Goal: Task Accomplishment & Management: Complete application form

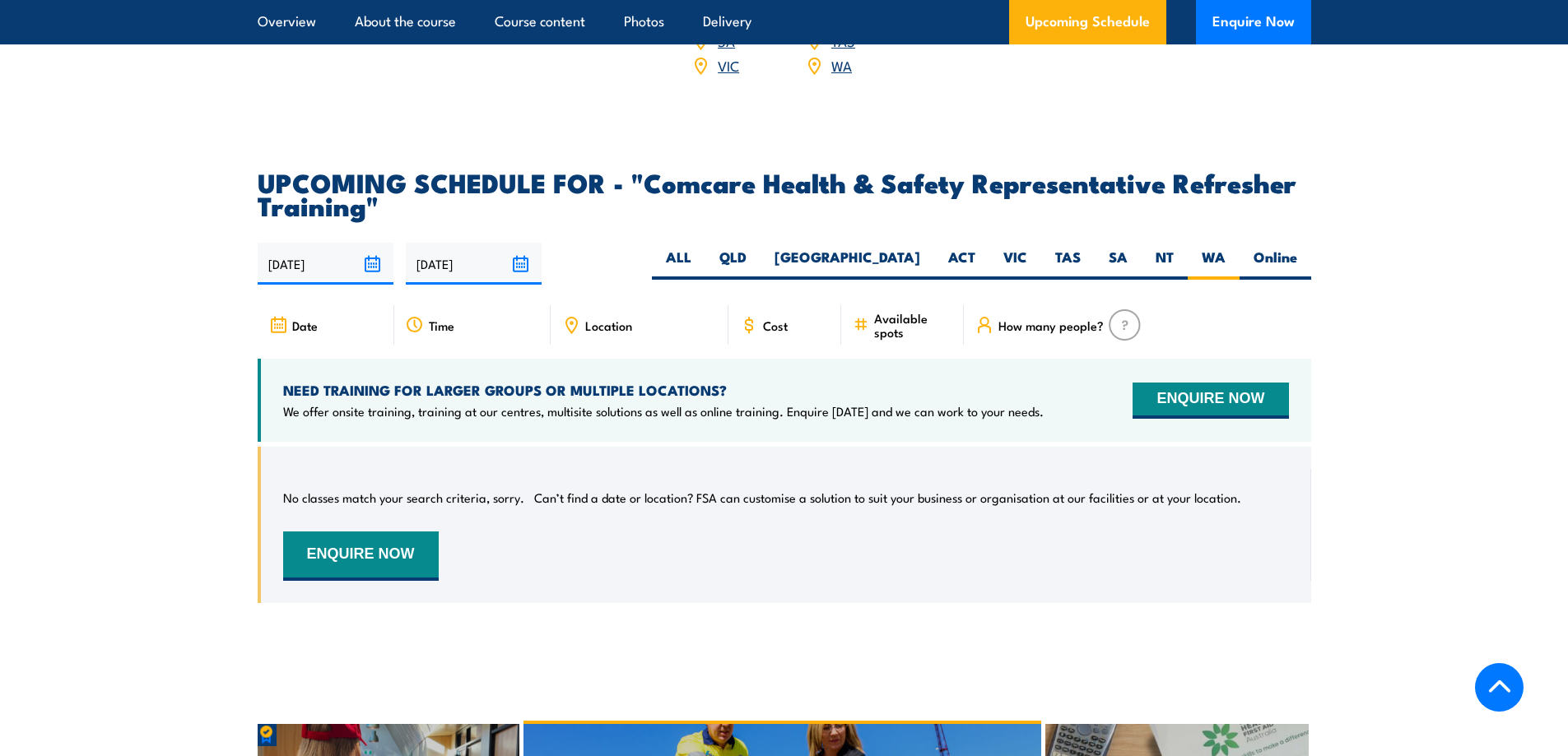
scroll to position [2631, 0]
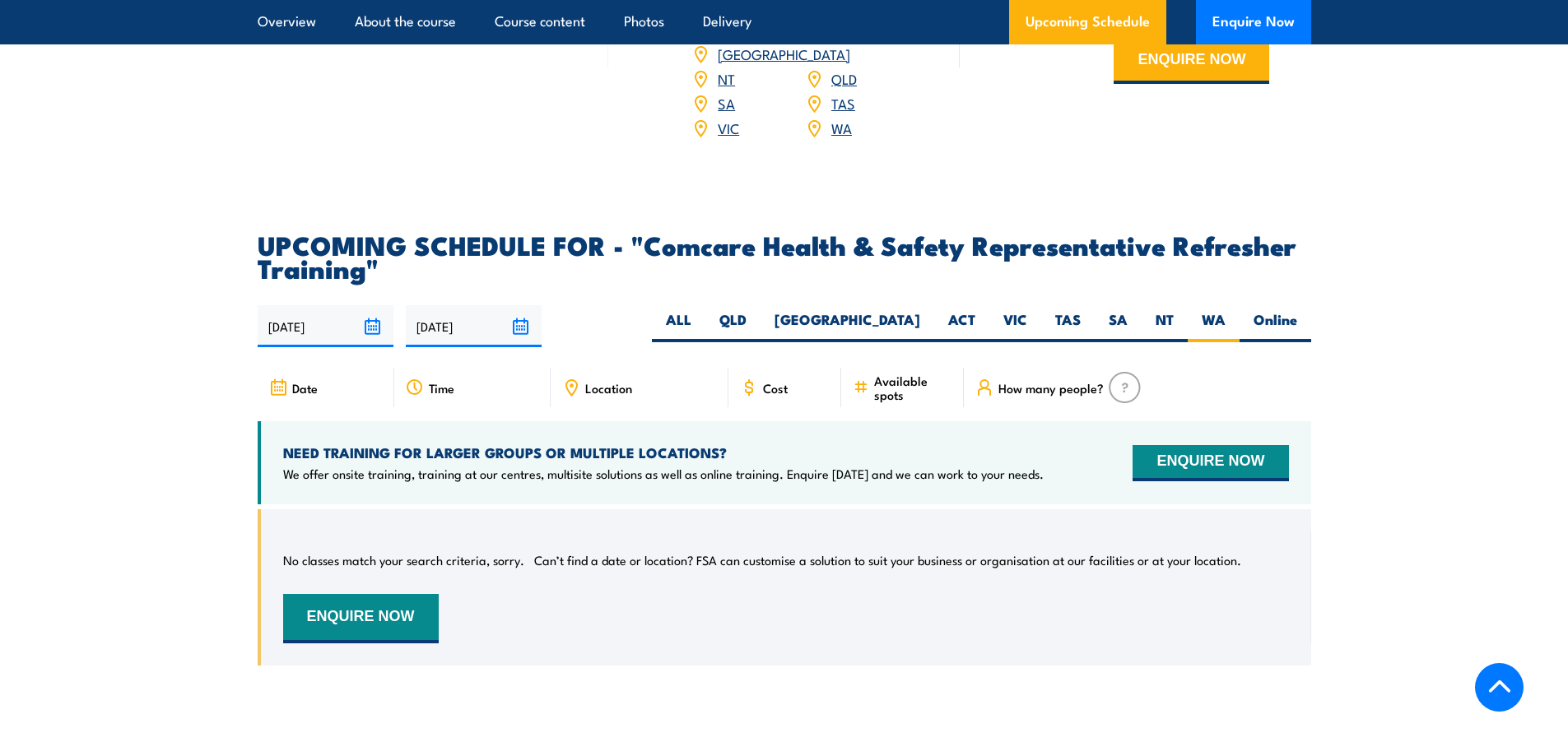
click at [1415, 479] on section "UPCOMING SCHEDULE FOR - "Comcare Health & Safety Representative Refresher Train…" at bounding box center [784, 462] width 1568 height 457
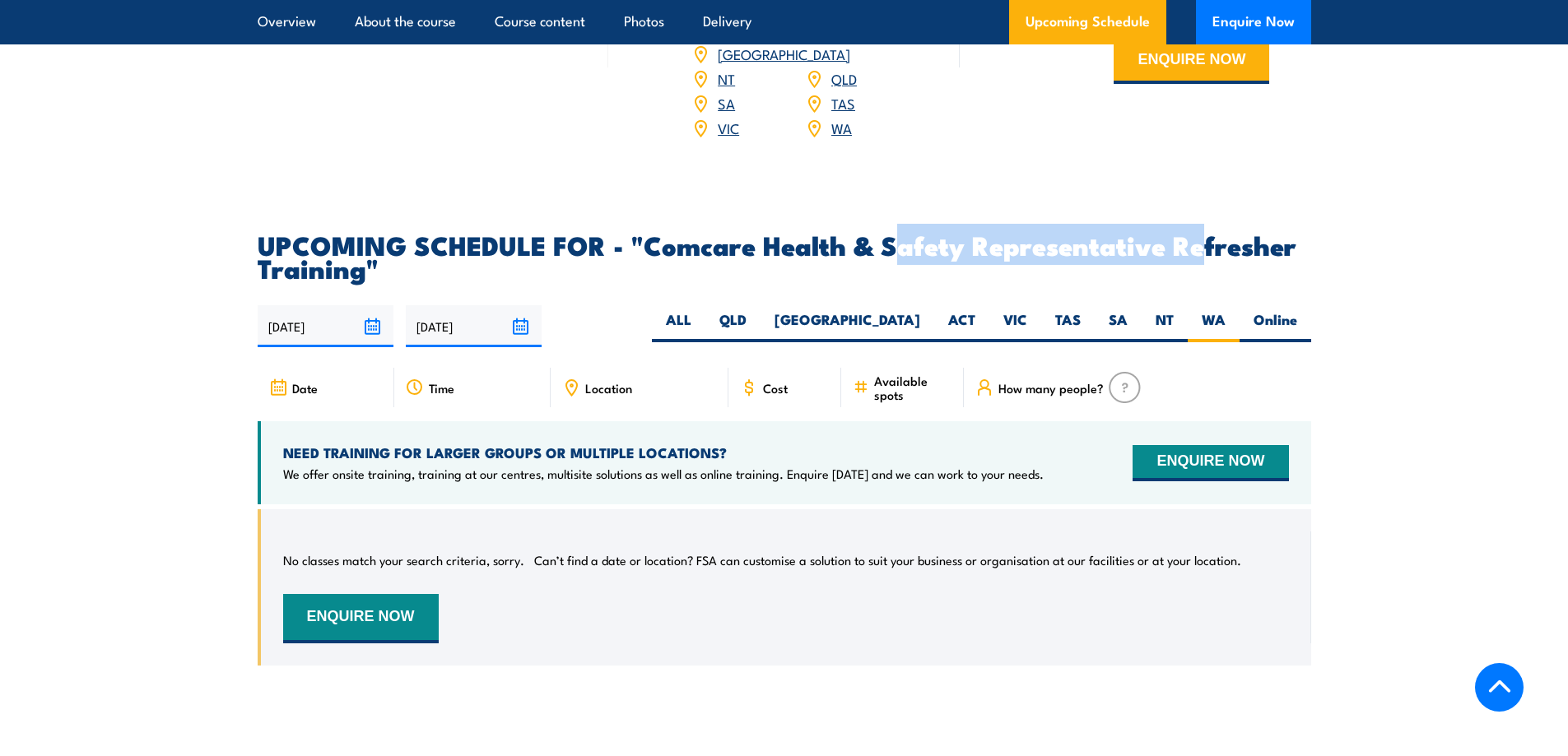
drag, startPoint x: 901, startPoint y: 254, endPoint x: 1200, endPoint y: 261, distance: 299.1
click at [1200, 261] on h2 "UPCOMING SCHEDULE FOR - "Comcare Health & Safety Representative Refresher Train…" at bounding box center [784, 256] width 1053 height 46
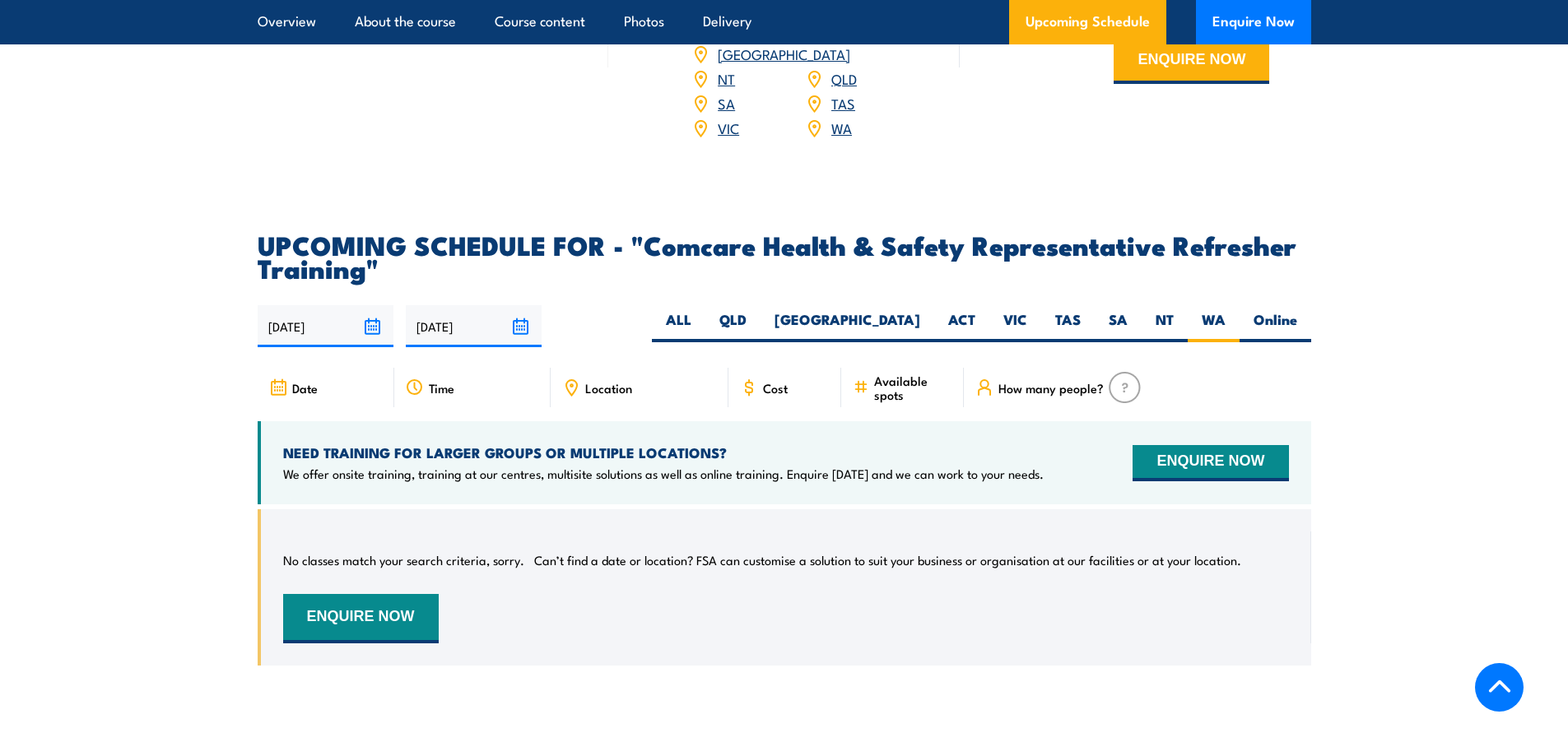
click at [1329, 271] on section "UPCOMING SCHEDULE FOR - "Comcare Health & Safety Representative Refresher Train…" at bounding box center [784, 462] width 1568 height 457
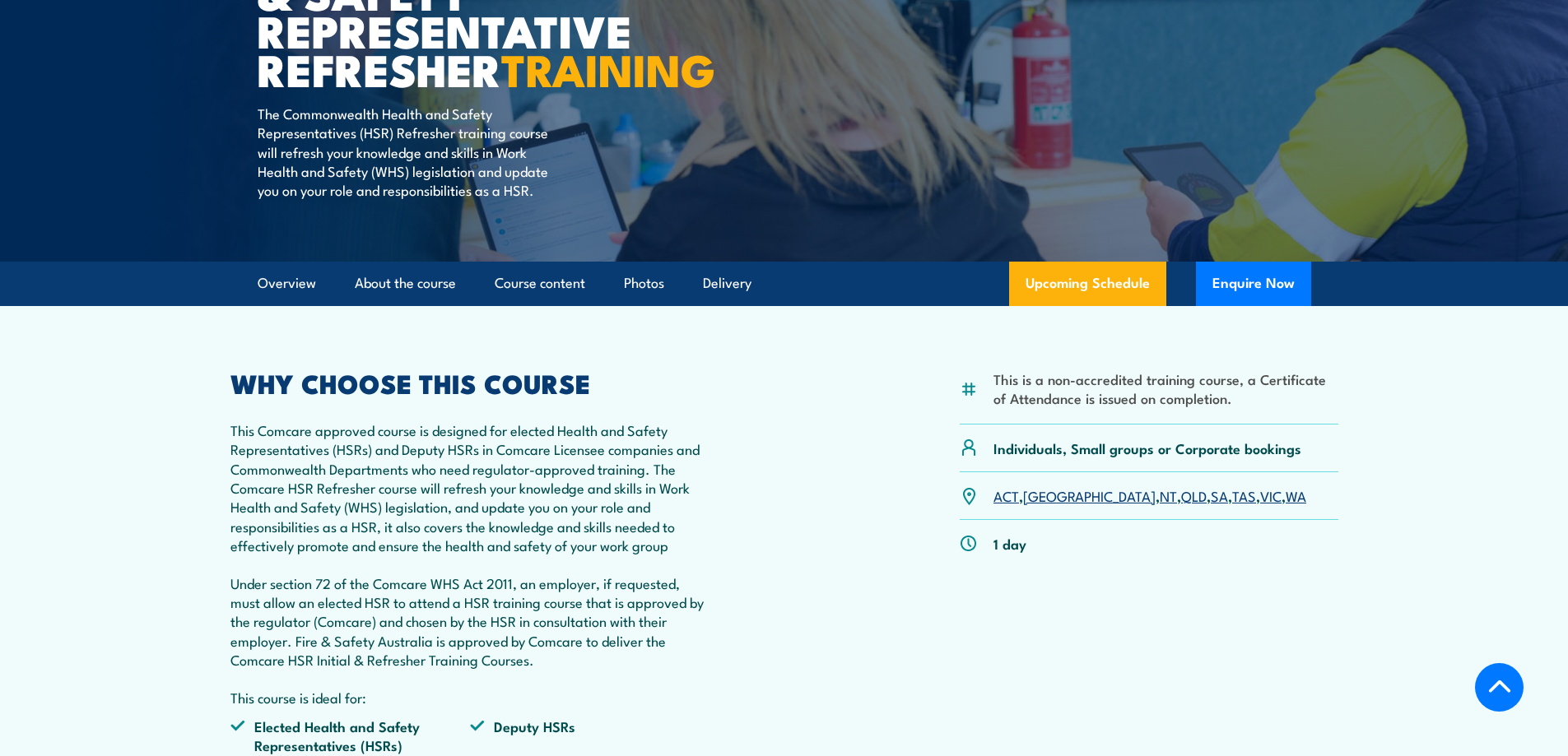
scroll to position [329, 0]
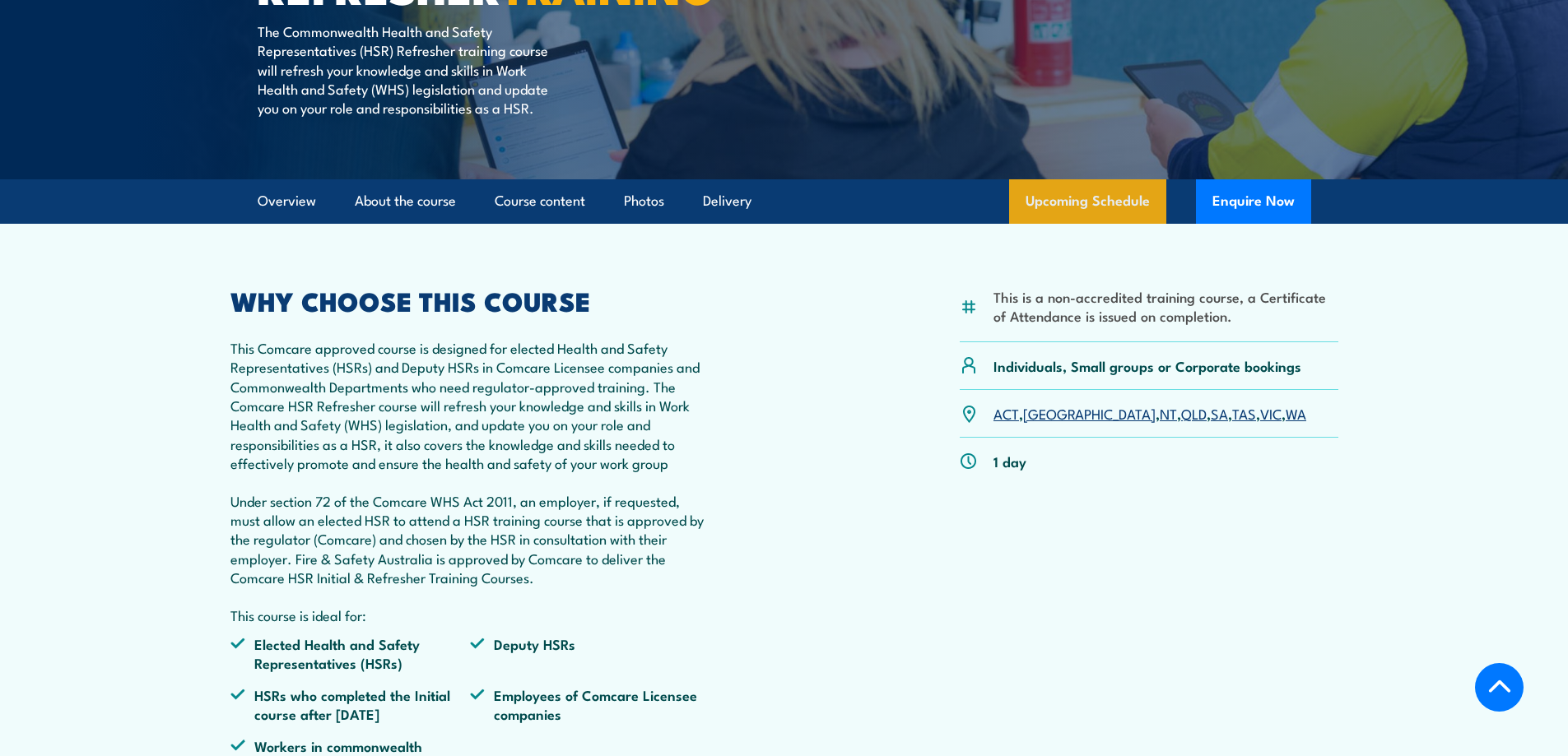
click at [1115, 224] on link "Upcoming Schedule" at bounding box center [1087, 201] width 157 height 44
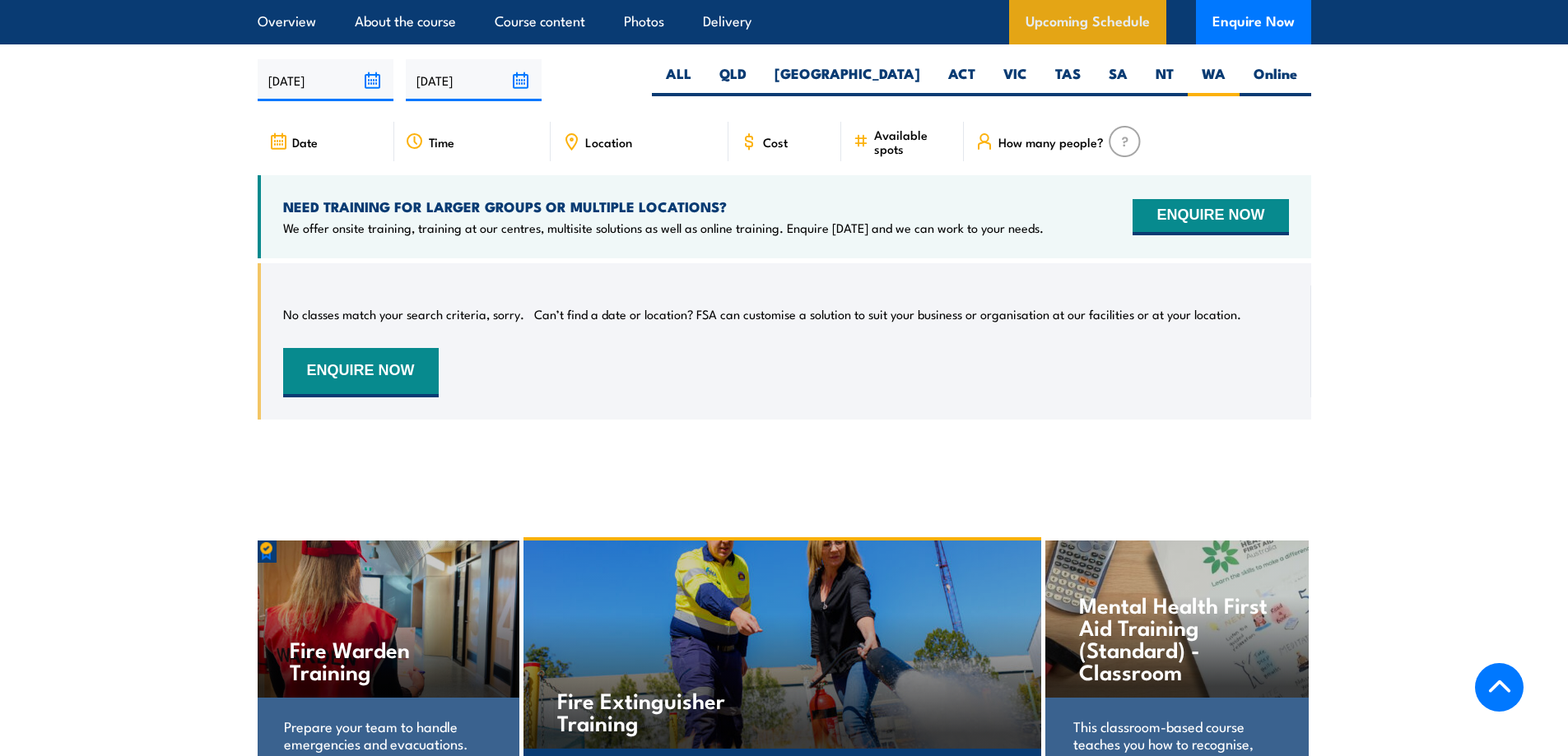
scroll to position [2879, 0]
click at [1393, 280] on section "UPCOMING SCHEDULE FOR - "Comcare Health & Safety Representative Refresher Train…" at bounding box center [784, 214] width 1568 height 457
click at [1370, 279] on section "UPCOMING SCHEDULE FOR - "Comcare Health & Safety Representative Refresher Train…" at bounding box center [784, 214] width 1568 height 457
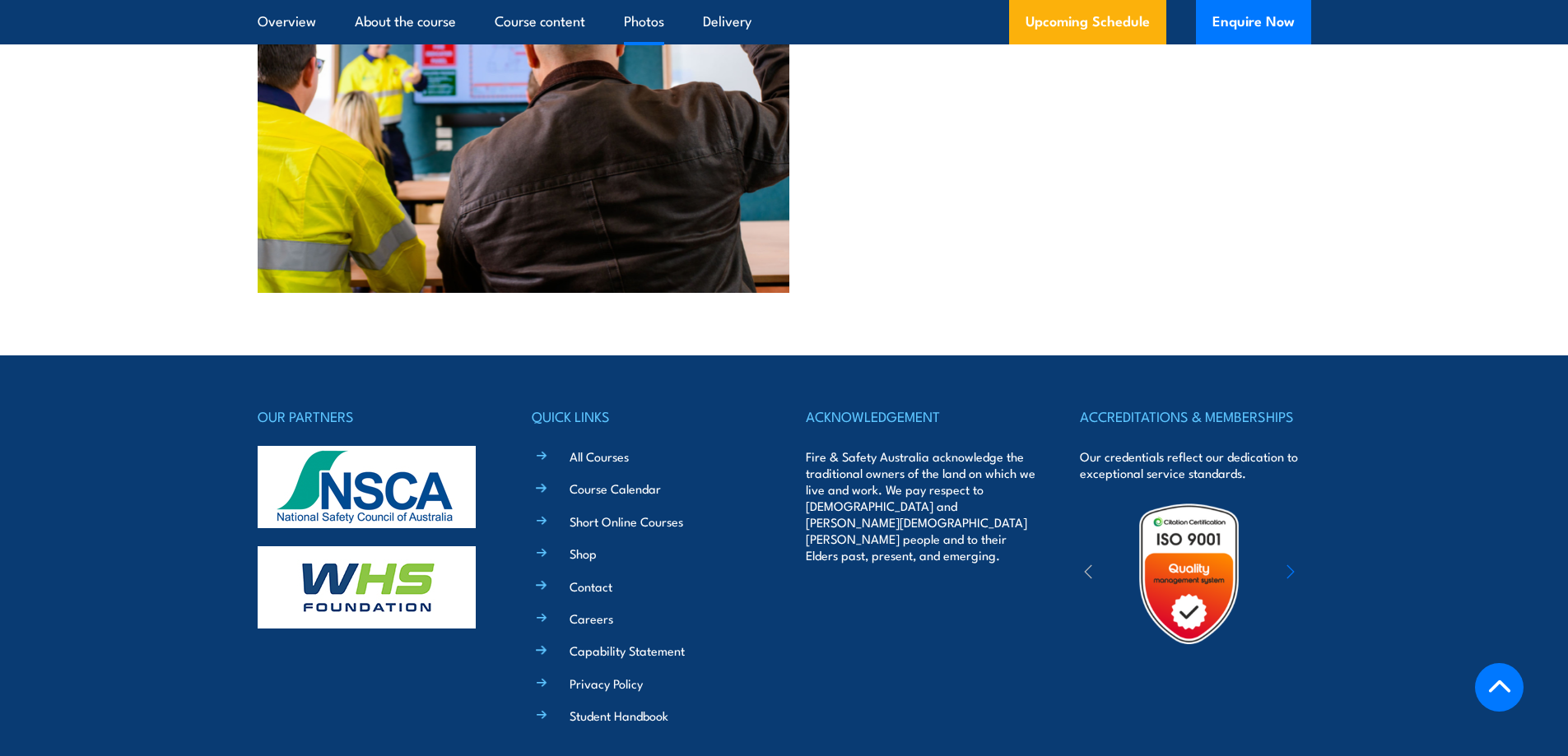
scroll to position [4346, 0]
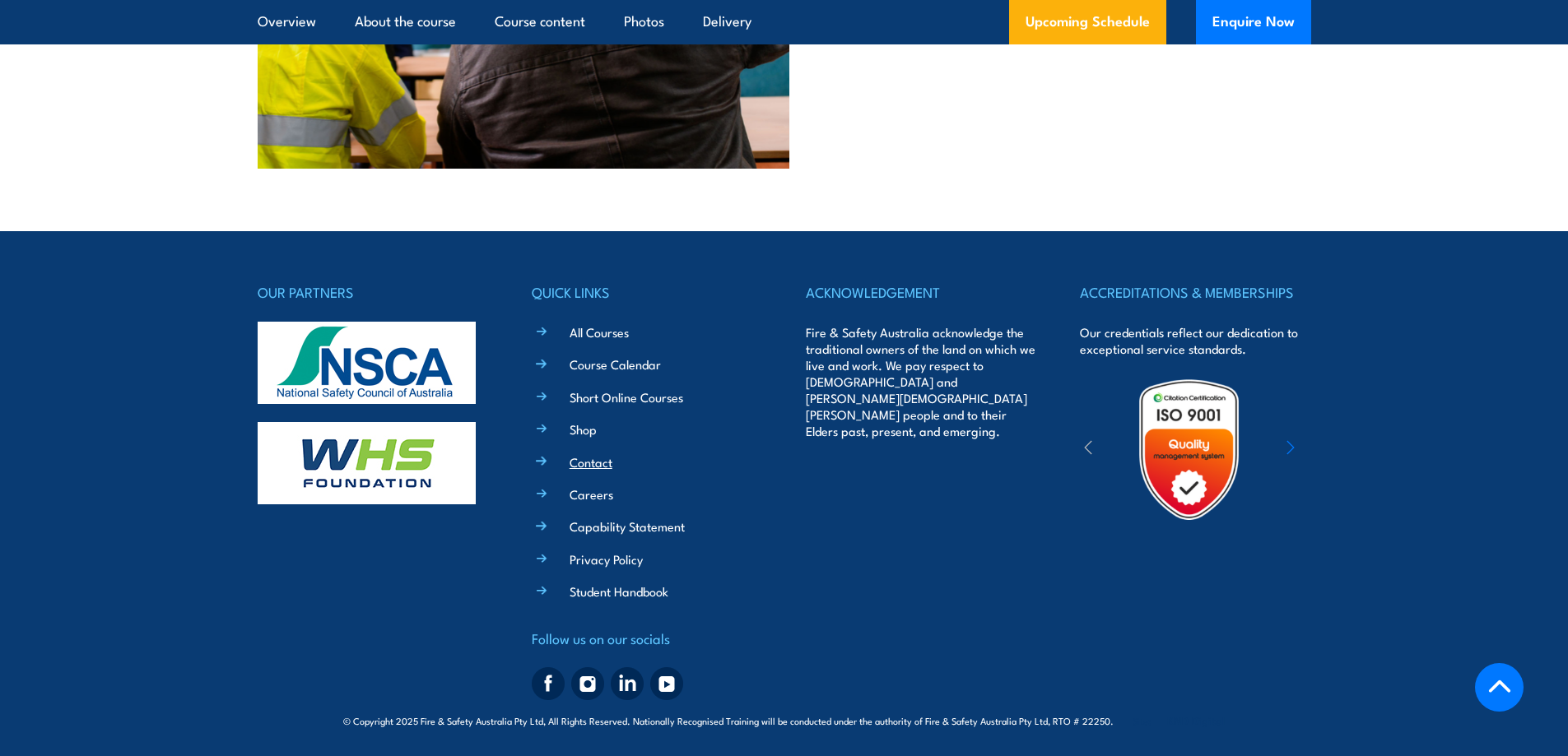
click at [589, 469] on link "Contact" at bounding box center [590, 462] width 43 height 17
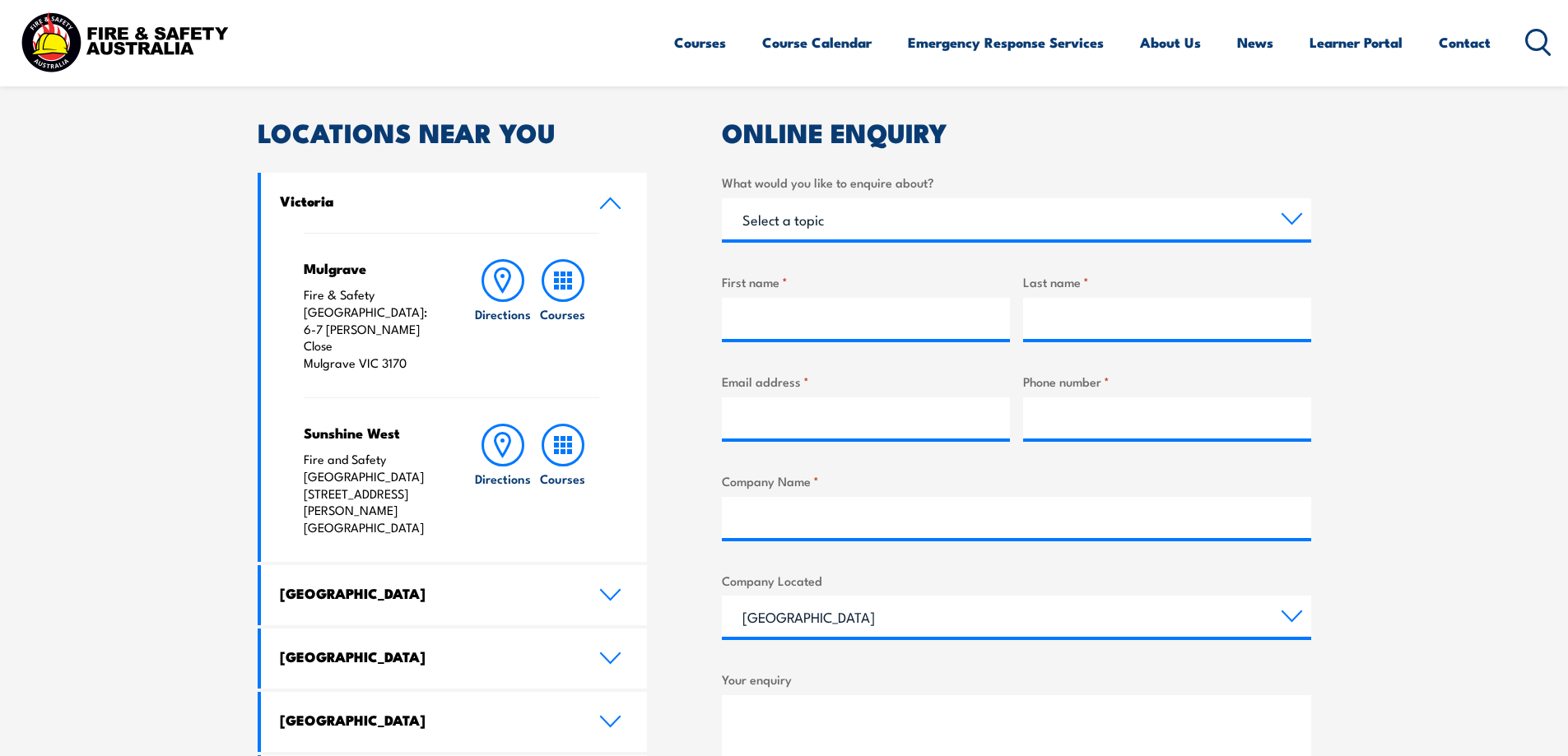
scroll to position [576, 0]
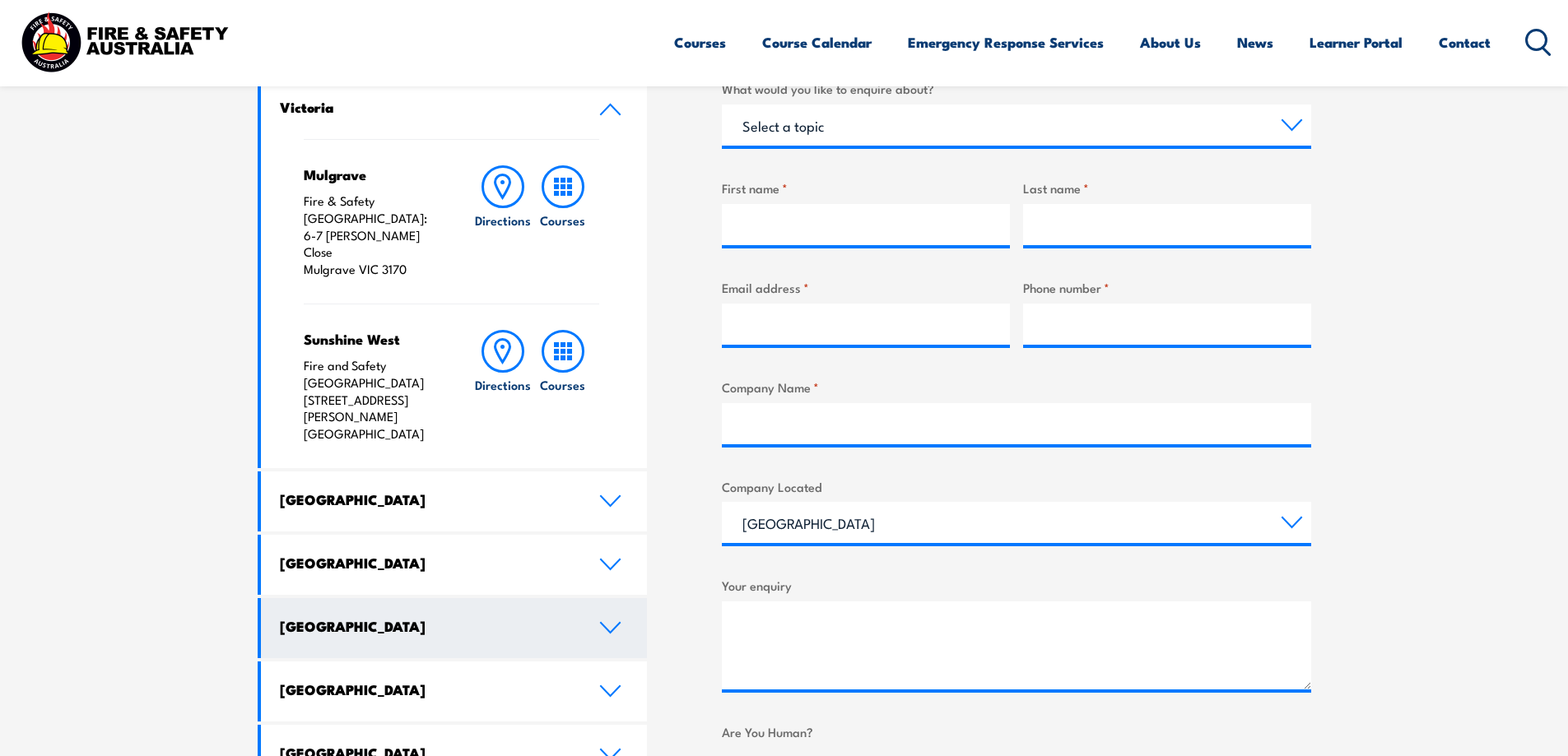
click at [505, 598] on link "Western Australia" at bounding box center [454, 628] width 386 height 60
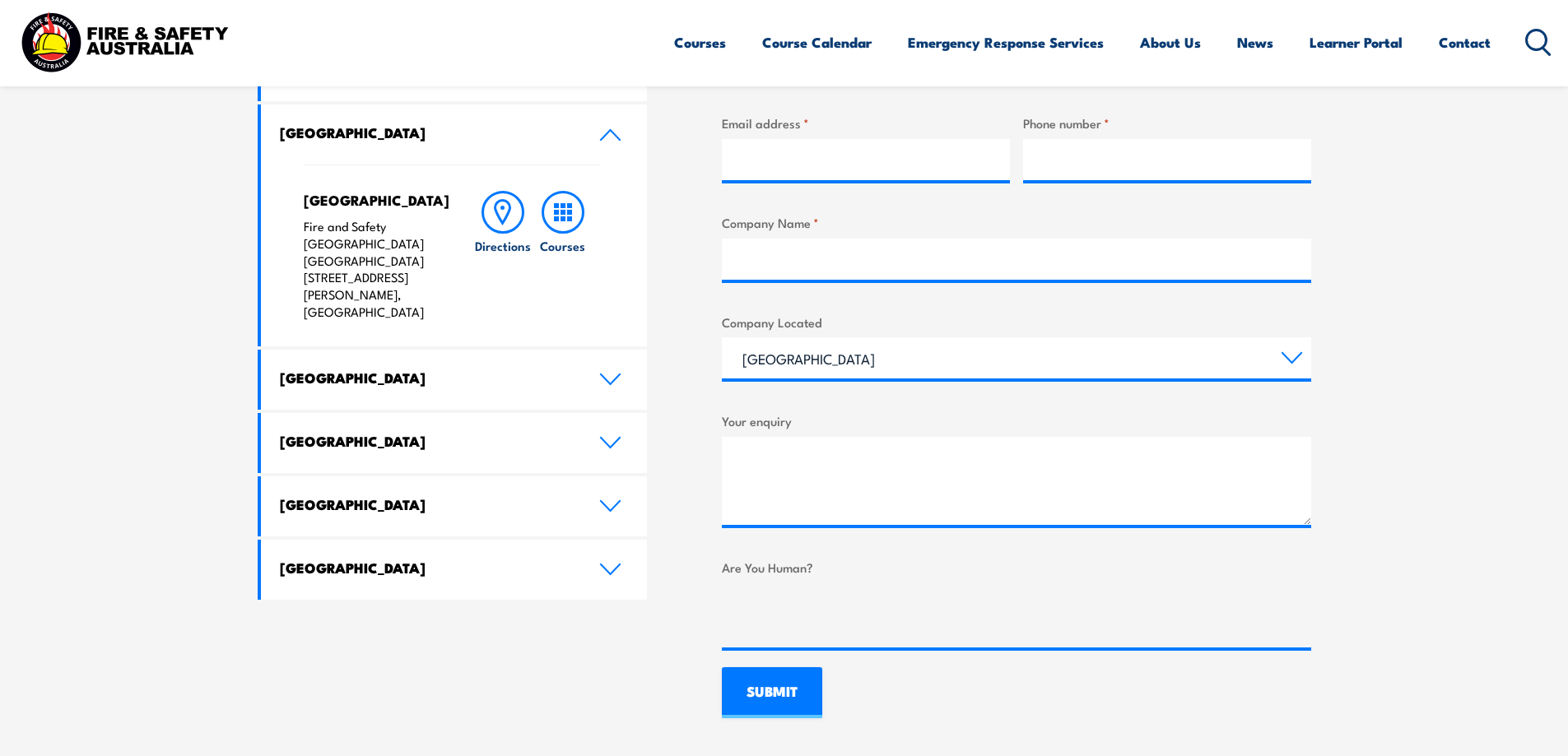
scroll to position [494, 0]
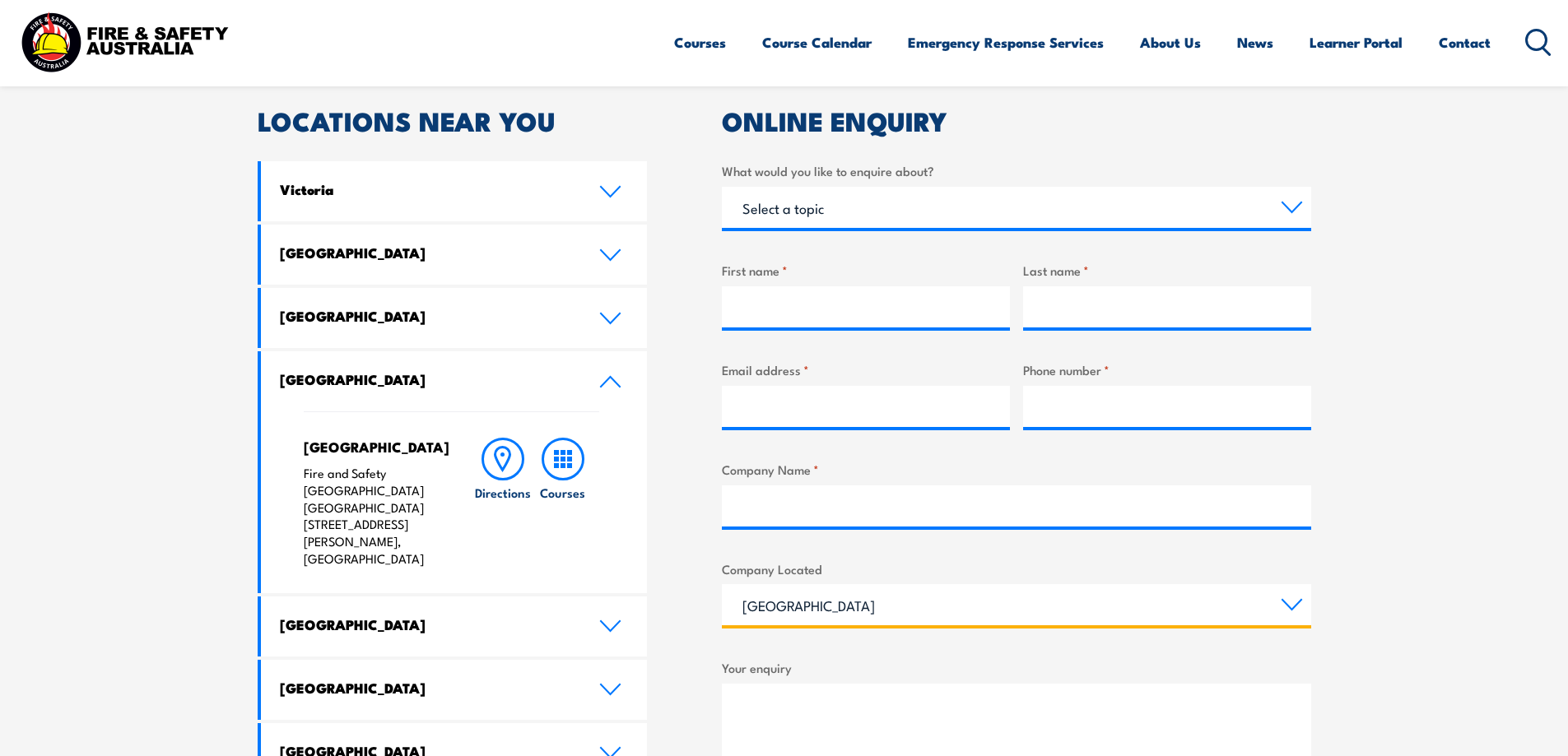
click at [1291, 604] on select "Queensland New South Wales Australian Capital Territory Victoria South Australi…" at bounding box center [1016, 604] width 589 height 41
select select "Western Australia"
click at [722, 584] on select "Queensland New South Wales Australian Capital Territory Victoria South Australi…" at bounding box center [1016, 604] width 589 height 41
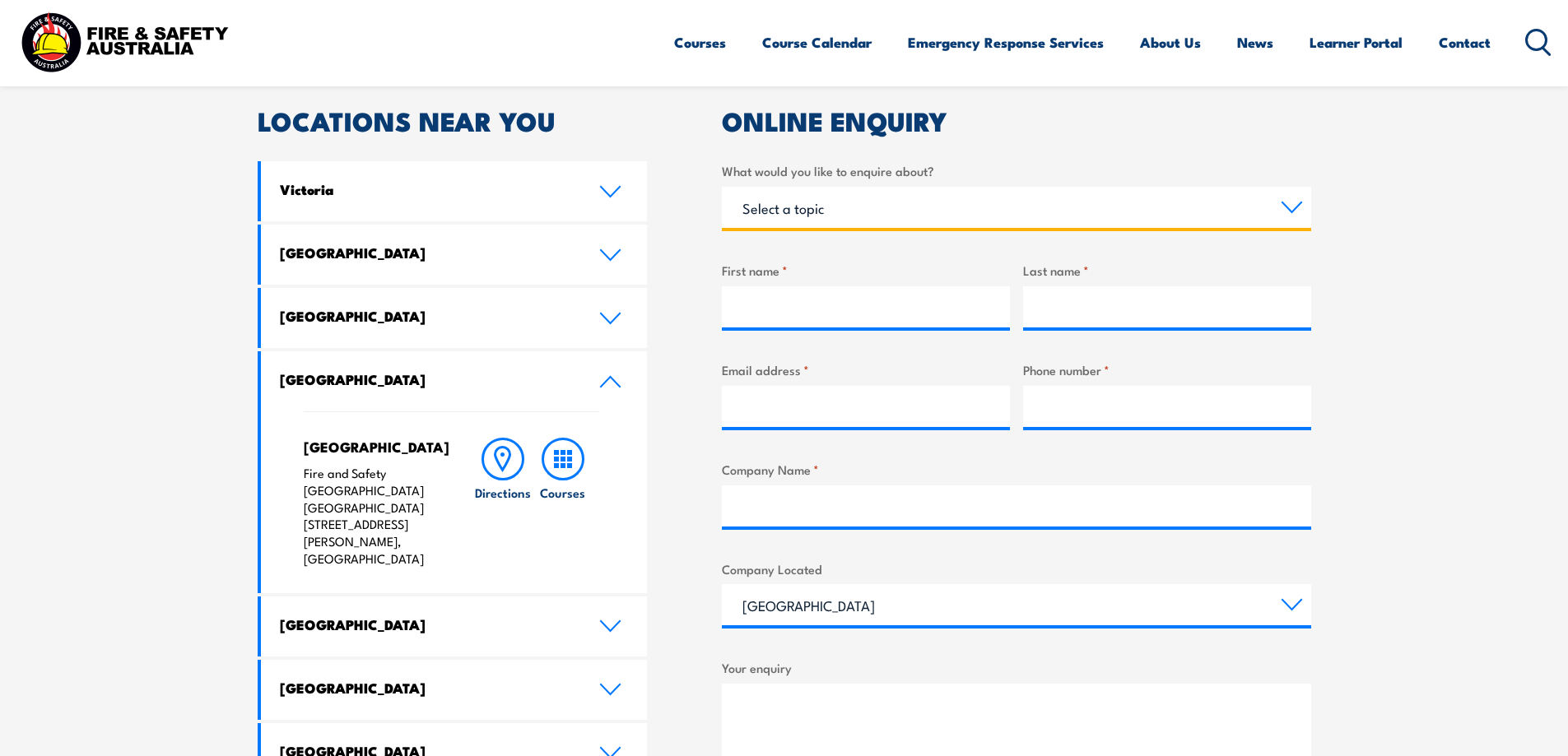
click at [841, 204] on select "Select a topic Training Emergency Response Services General Enquiry" at bounding box center [1016, 207] width 589 height 41
select select "Training"
click at [722, 187] on select "Select a topic Training Emergency Response Services General Enquiry" at bounding box center [1016, 207] width 589 height 41
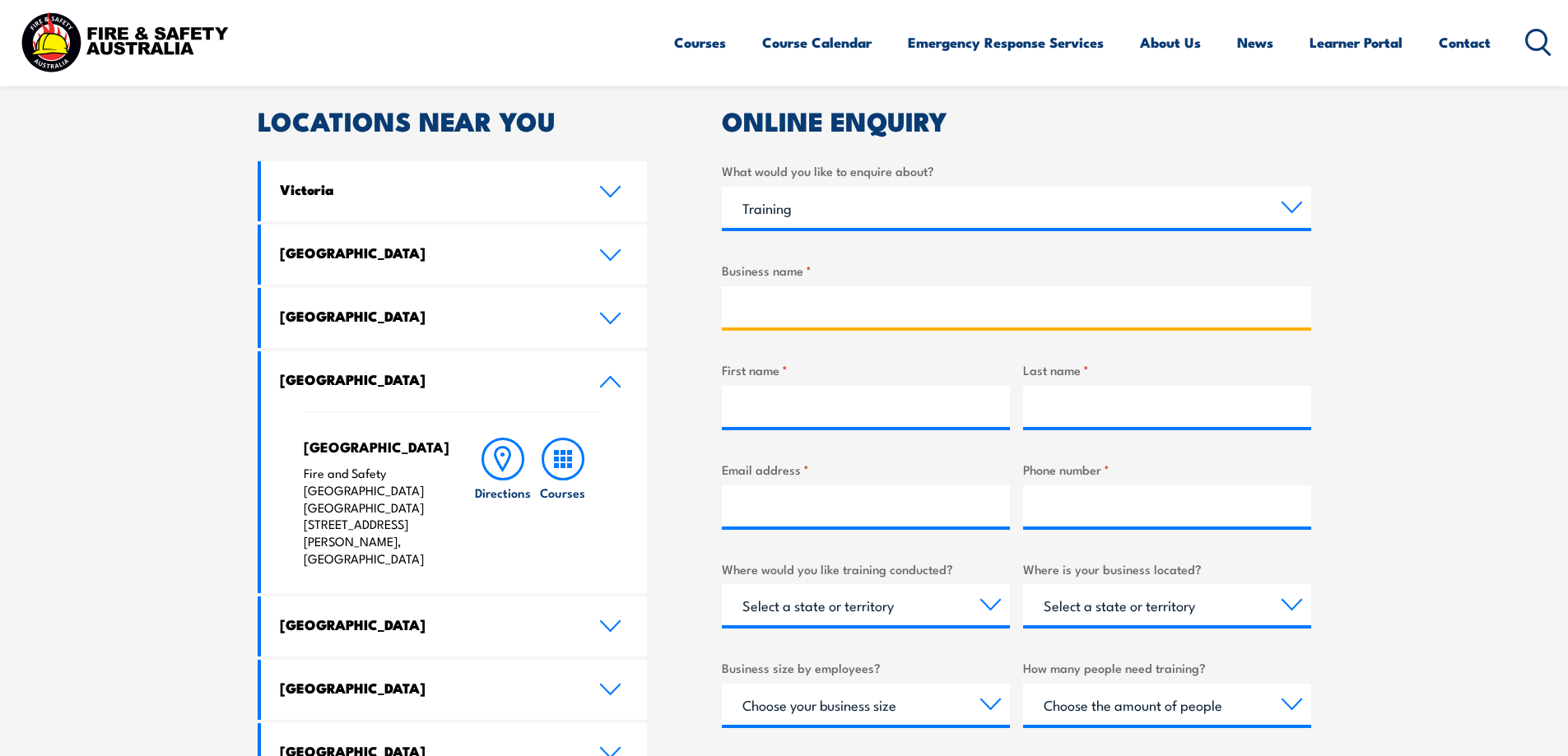
click at [834, 298] on input "Business name *" at bounding box center [1016, 307] width 589 height 41
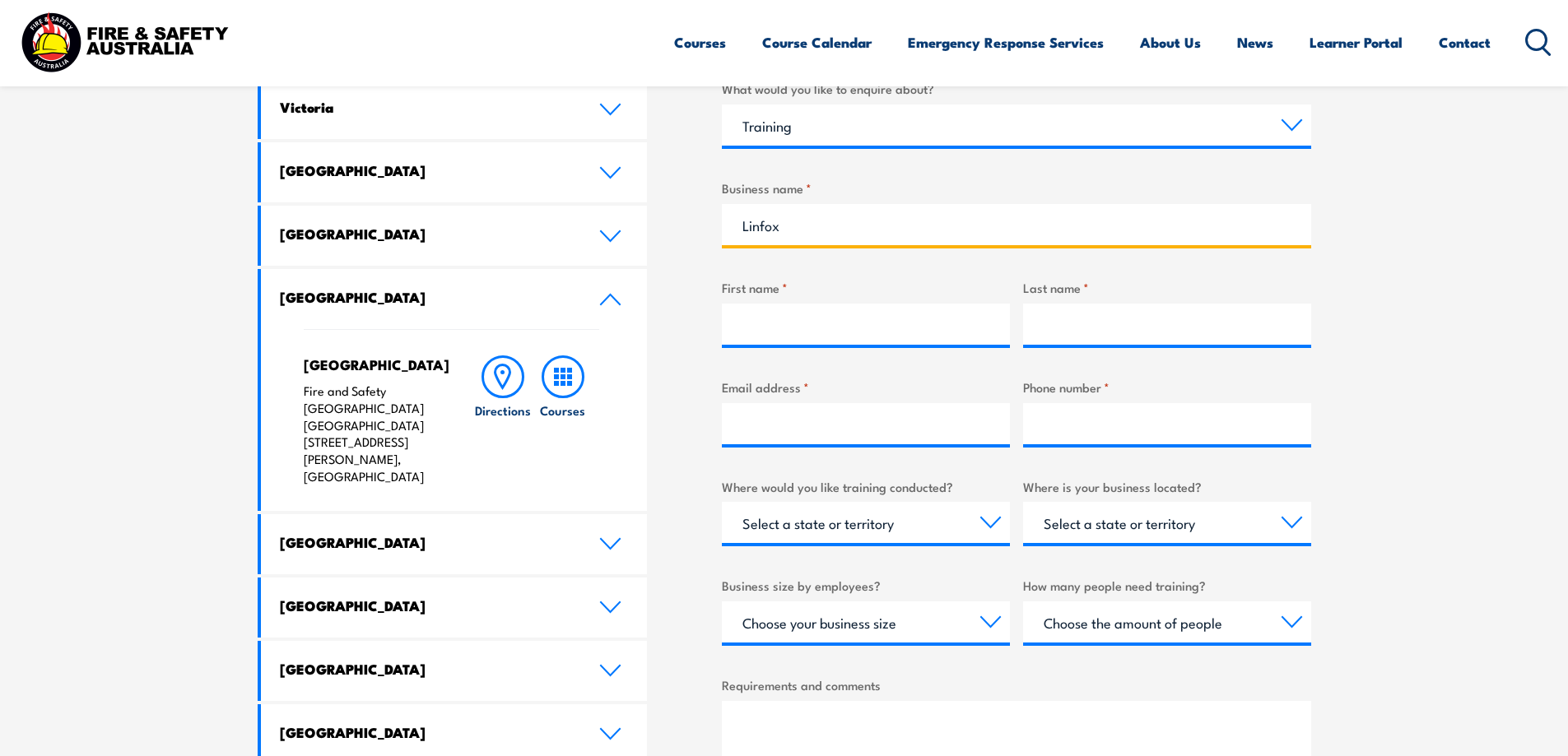
type input "Linfox"
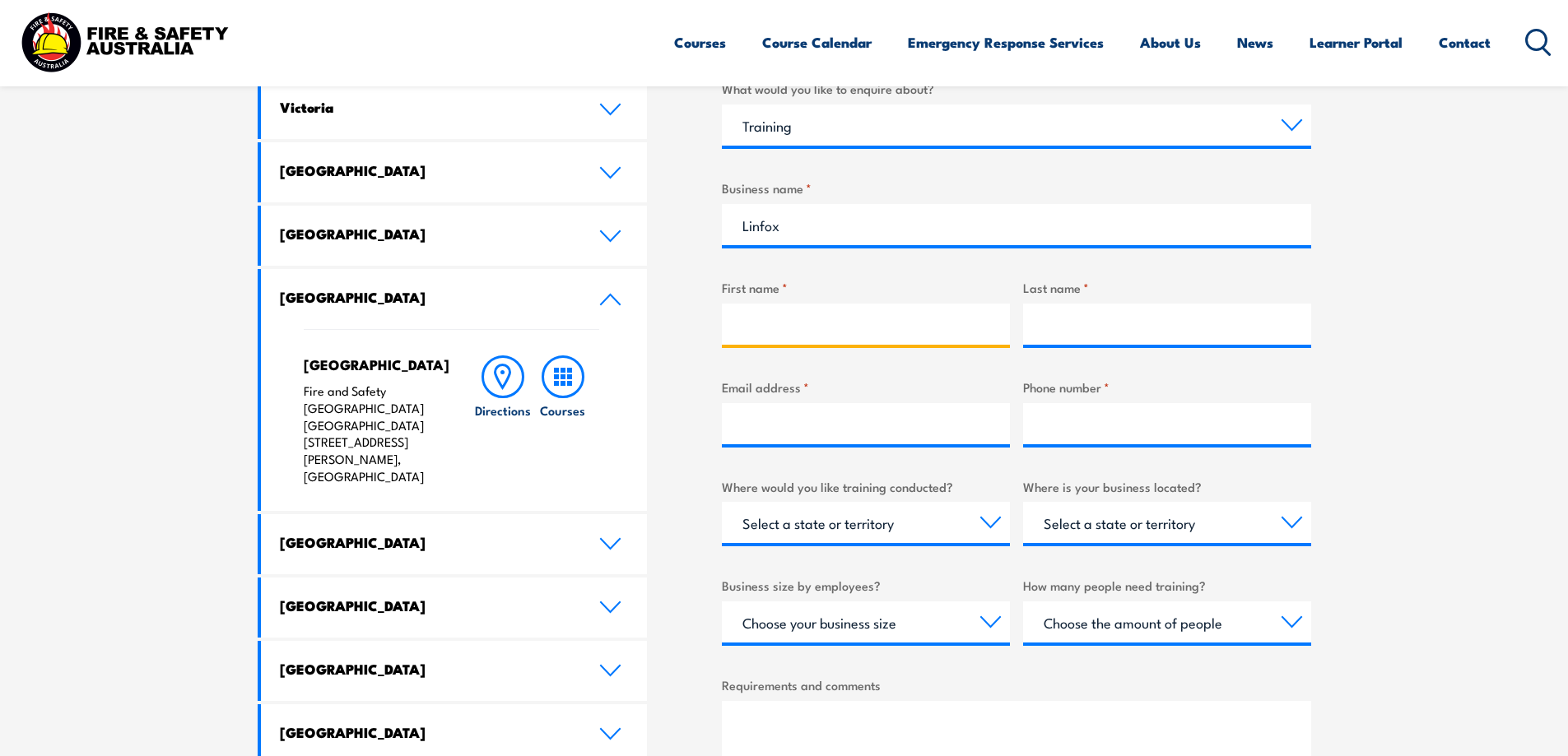
click at [811, 332] on input "First name *" at bounding box center [865, 324] width 288 height 41
type input "Maddison"
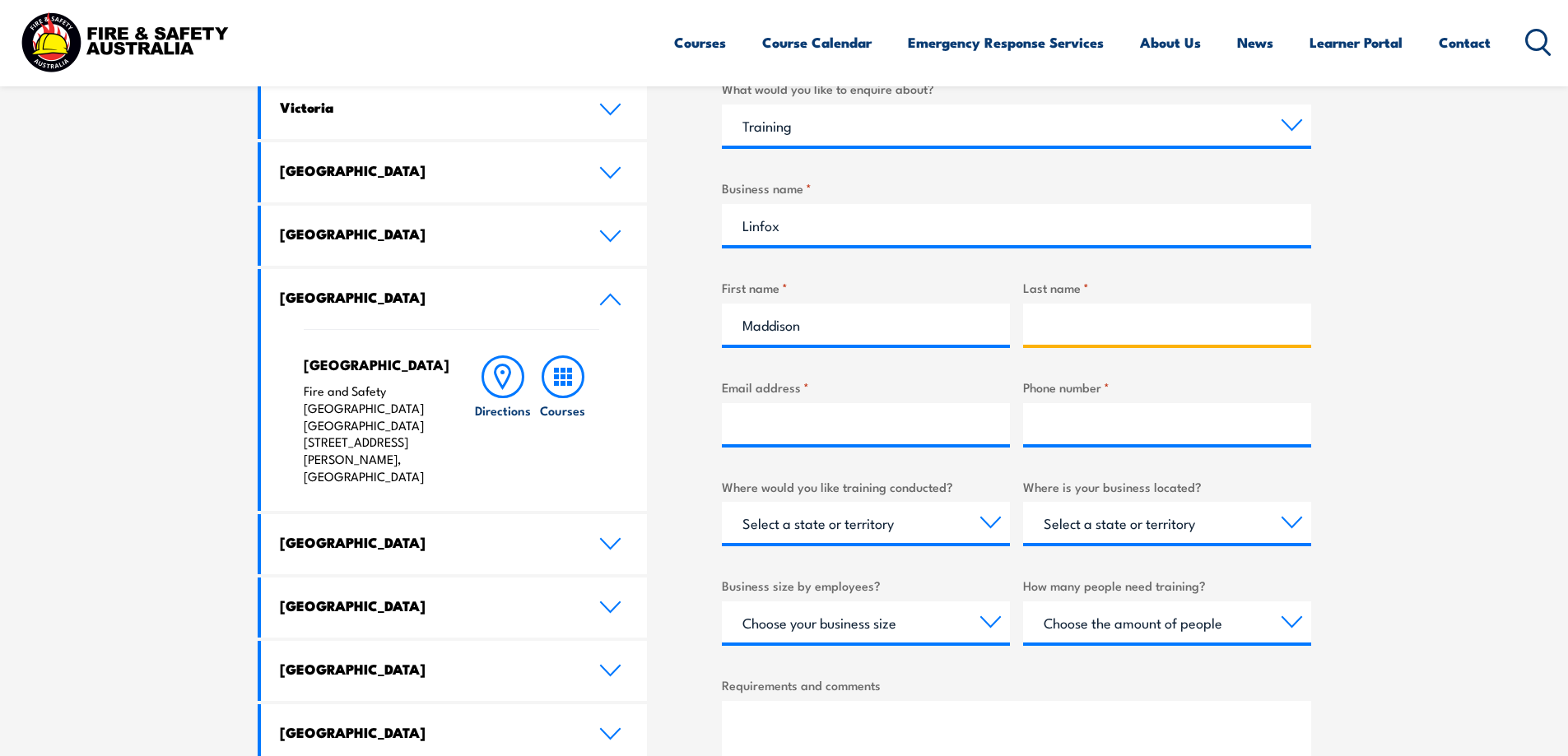
click at [1265, 324] on input "Last name *" at bounding box center [1166, 324] width 288 height 41
type input "Goodings"
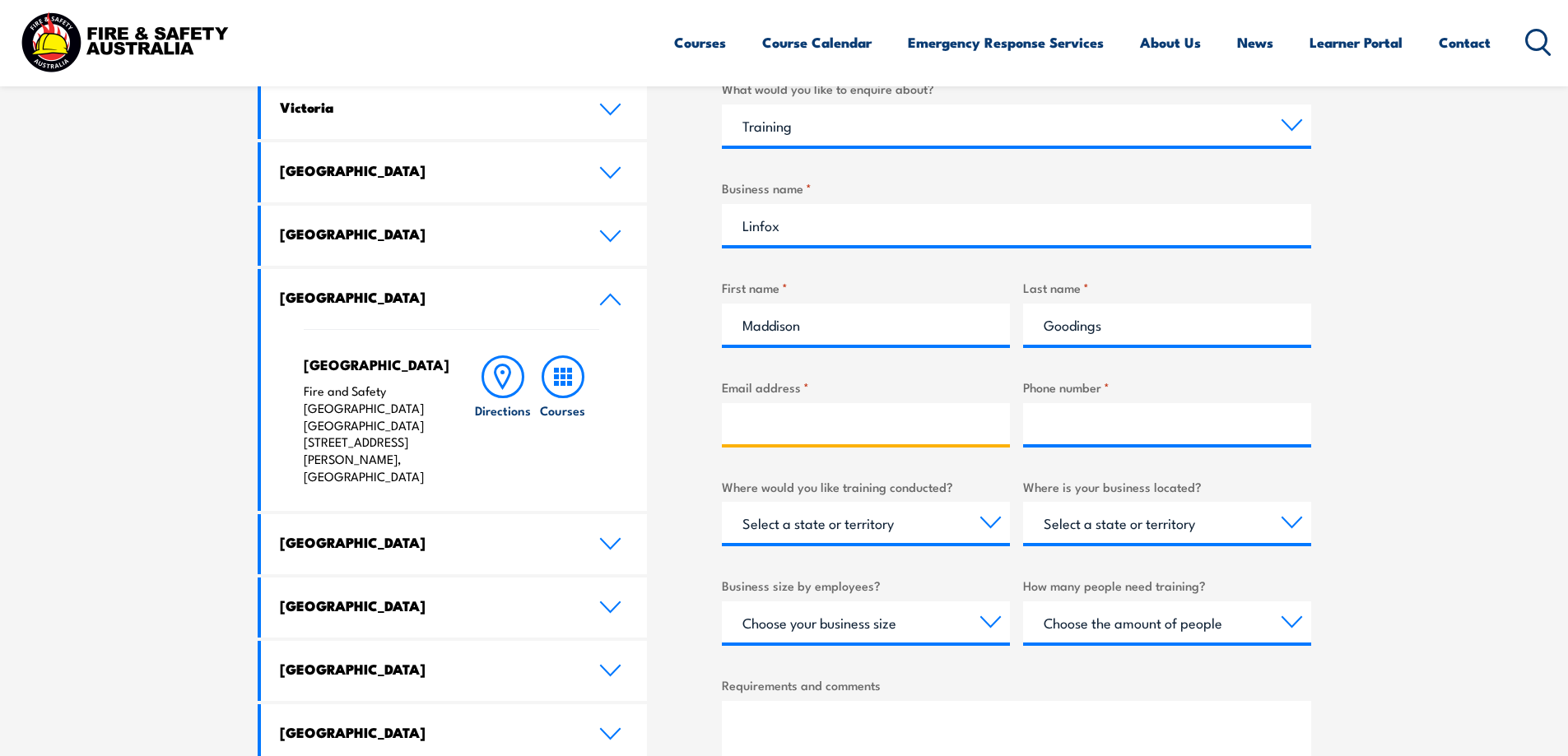
click at [809, 422] on input "Email address *" at bounding box center [865, 424] width 288 height 41
drag, startPoint x: 973, startPoint y: 423, endPoint x: 917, endPoint y: 433, distance: 56.9
click at [917, 433] on input "maddison_goodings@linfox.com" at bounding box center [865, 424] width 288 height 41
type input "maddison_goodings@linfox.com"
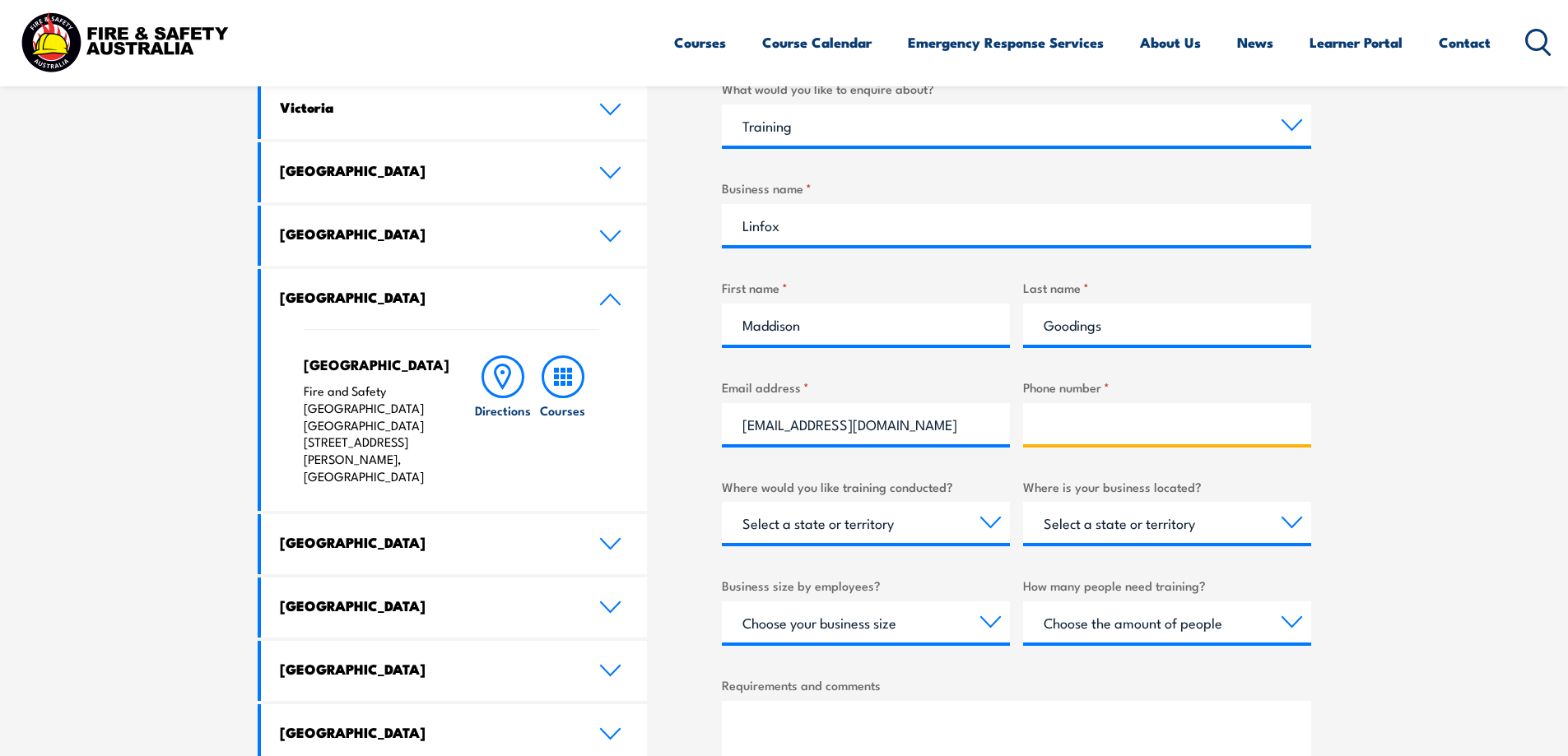
click at [1114, 429] on input "Phone number *" at bounding box center [1166, 424] width 288 height 41
type input "0473585042"
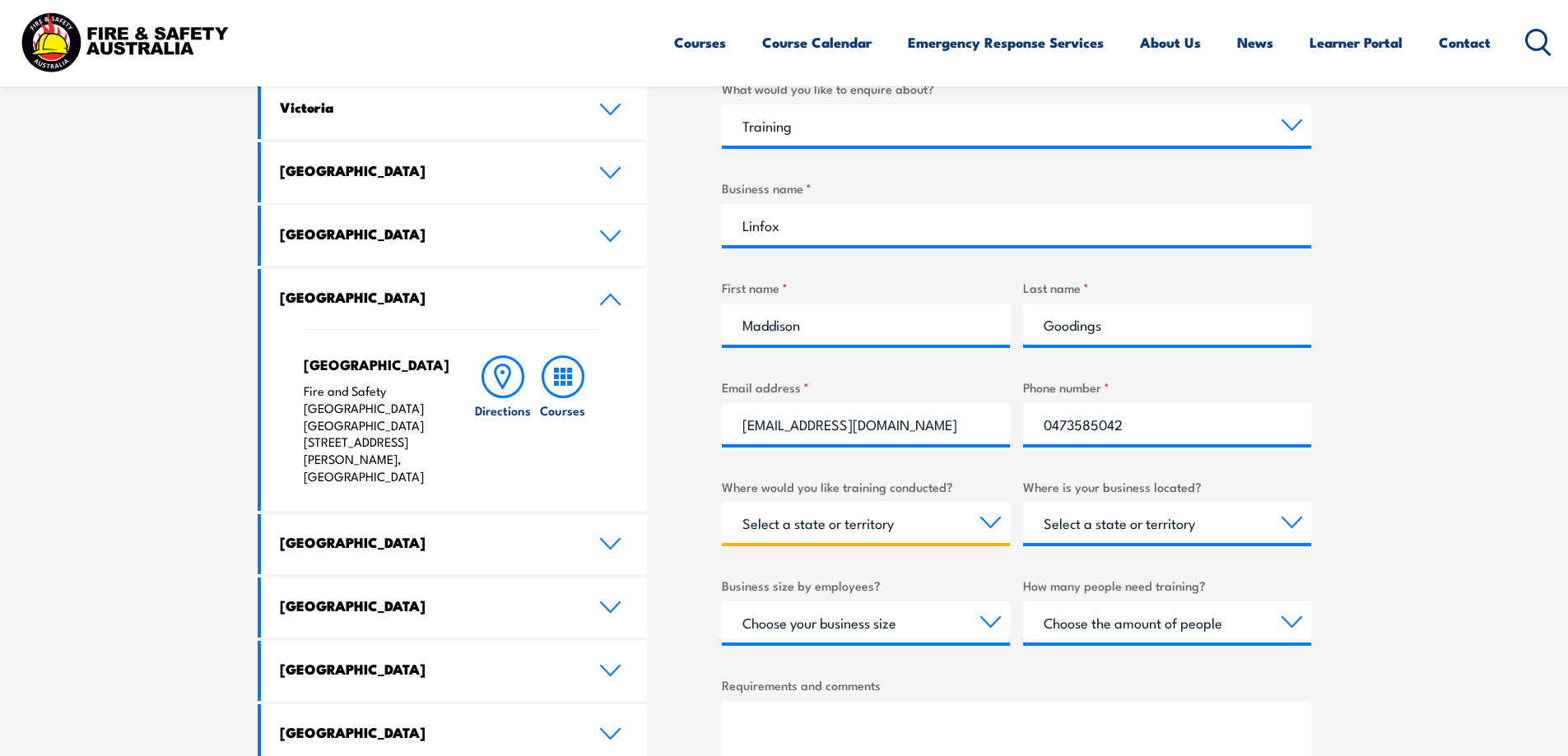
click at [982, 527] on select "Select a state or territory Nationally - multiple locations QLD NSW VIC SA ACT …" at bounding box center [865, 522] width 288 height 41
select select "WA"
click at [722, 502] on select "Select a state or territory Nationally - multiple locations QLD NSW VIC SA ACT …" at bounding box center [865, 522] width 288 height 41
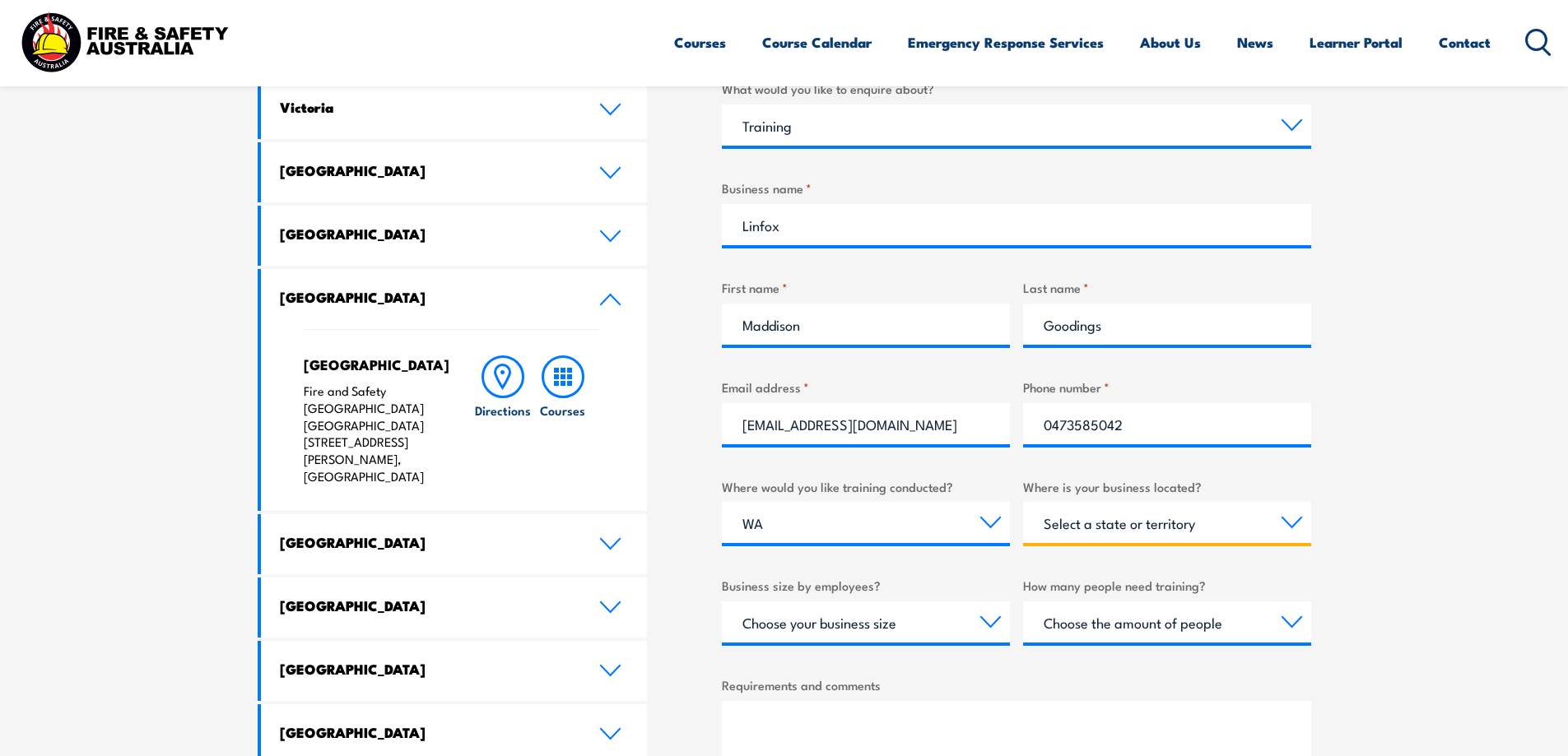
click at [1197, 526] on select "Select a state or territory QLD NSW VIC SA ACT WA TAS NT" at bounding box center [1166, 522] width 288 height 41
click at [939, 469] on div "What would you like to enquire about? Select a topic Training Emergency Respons…" at bounding box center [1016, 495] width 589 height 833
click at [1124, 526] on select "Select a state or territory QLD NSW VIC SA ACT WA TAS NT" at bounding box center [1166, 522] width 288 height 41
select select "WA"
click at [1023, 502] on select "Select a state or territory QLD NSW VIC SA ACT WA TAS NT" at bounding box center [1166, 522] width 288 height 41
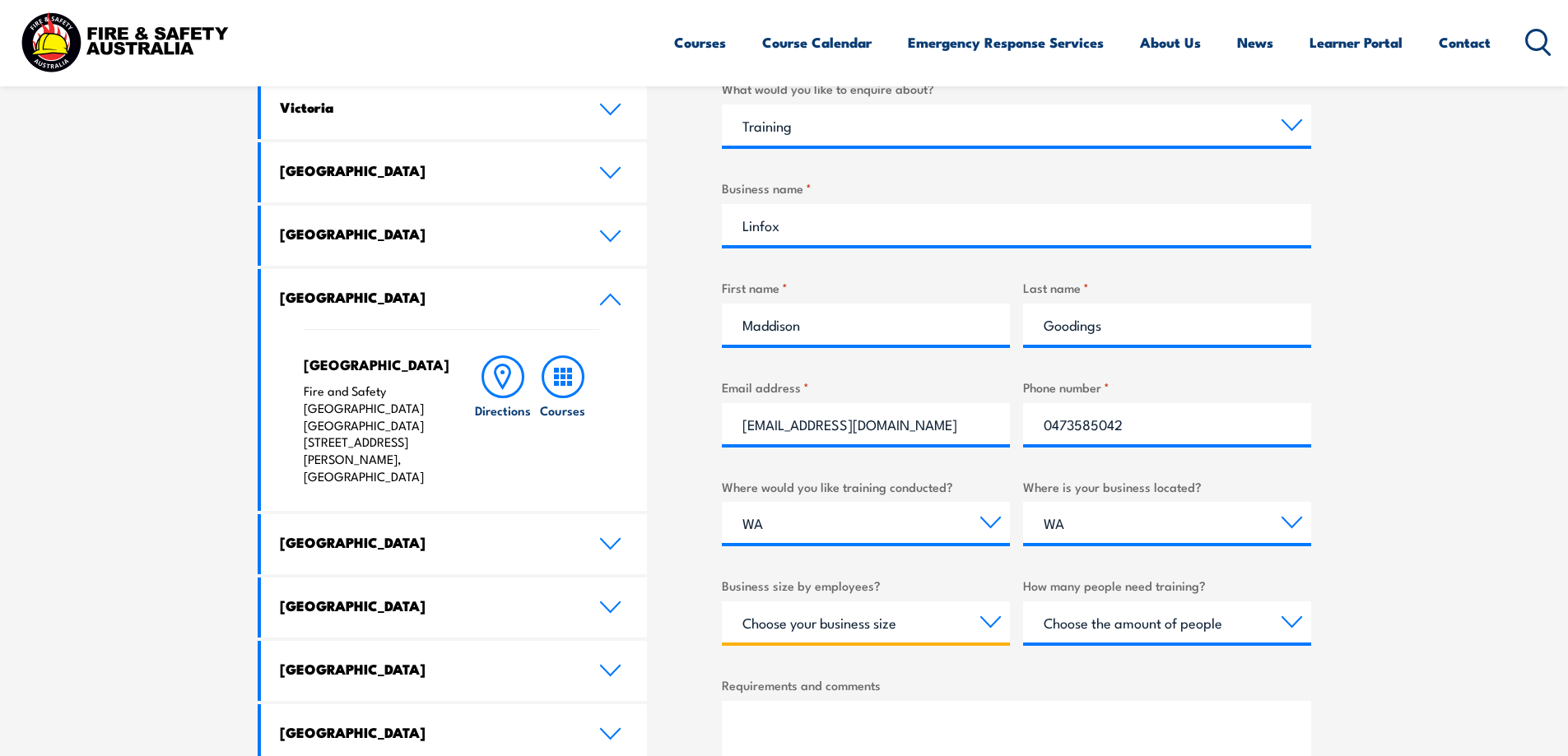
click at [953, 624] on select "Choose your business size 1 to 19 20 to 199 200+" at bounding box center [865, 622] width 288 height 41
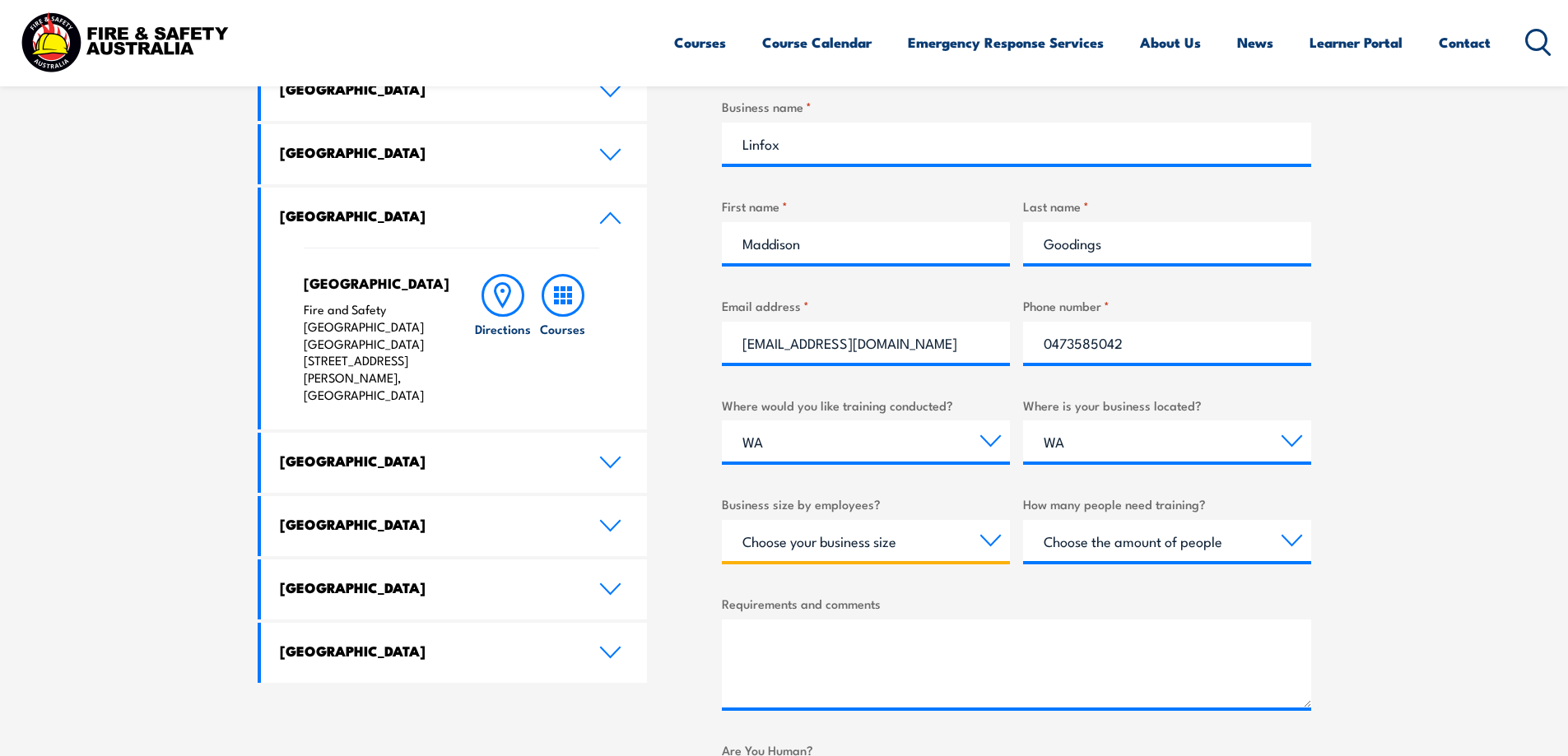
scroll to position [659, 0]
click at [877, 524] on select "Choose your business size 1 to 19 20 to 199 200+" at bounding box center [865, 540] width 288 height 41
select select "200+"
click at [722, 519] on select "Choose your business size 1 to 19 20 to 199 200+" at bounding box center [865, 540] width 288 height 41
click at [1511, 495] on section "Speak to a specialist call 1300 885 530 LOCATIONS NEAR YOU Victoria Mulgrave Fi…" at bounding box center [784, 379] width 1568 height 1133
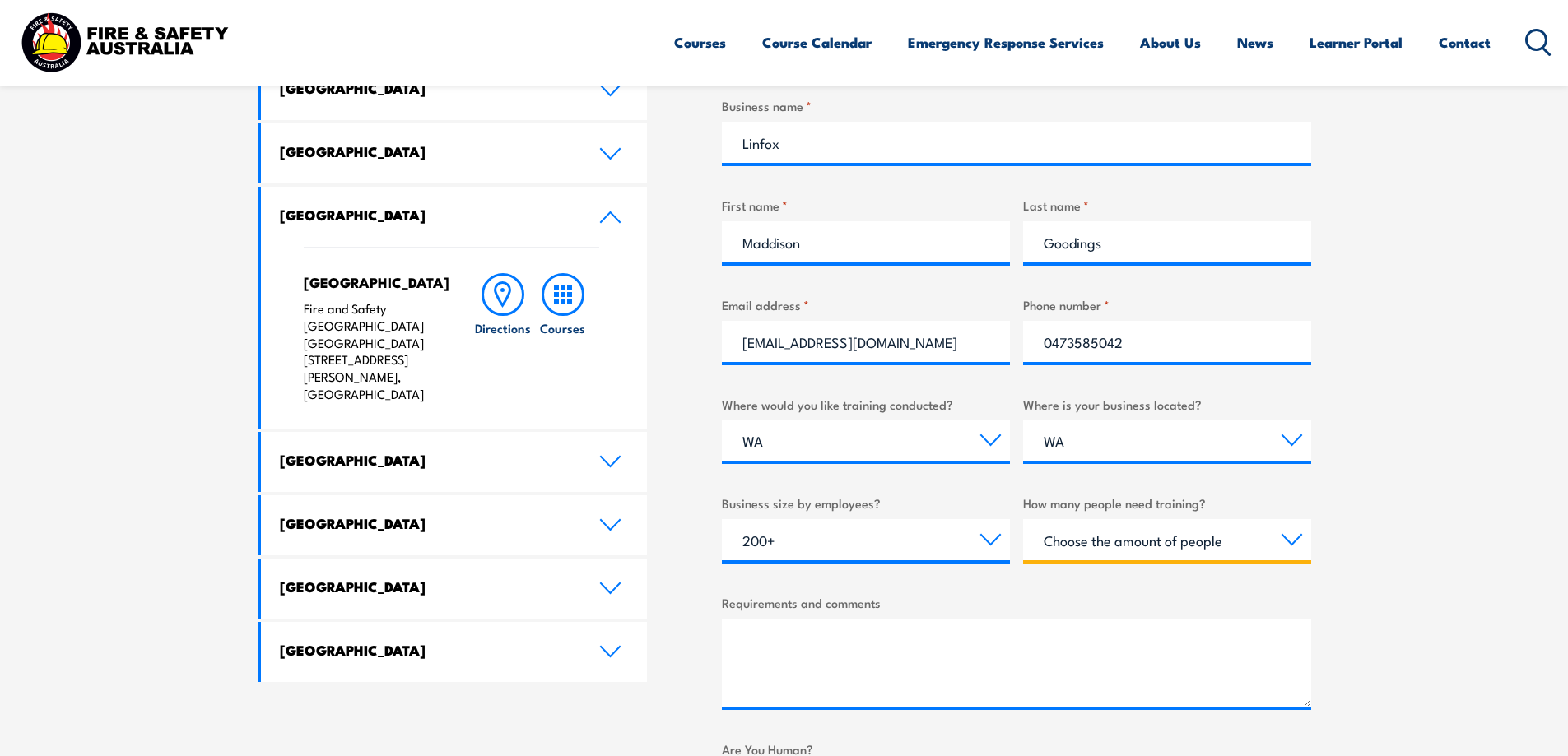
click at [1275, 521] on select "Choose the amount of people 1 to 4 5 to 19 20+" at bounding box center [1166, 540] width 288 height 41
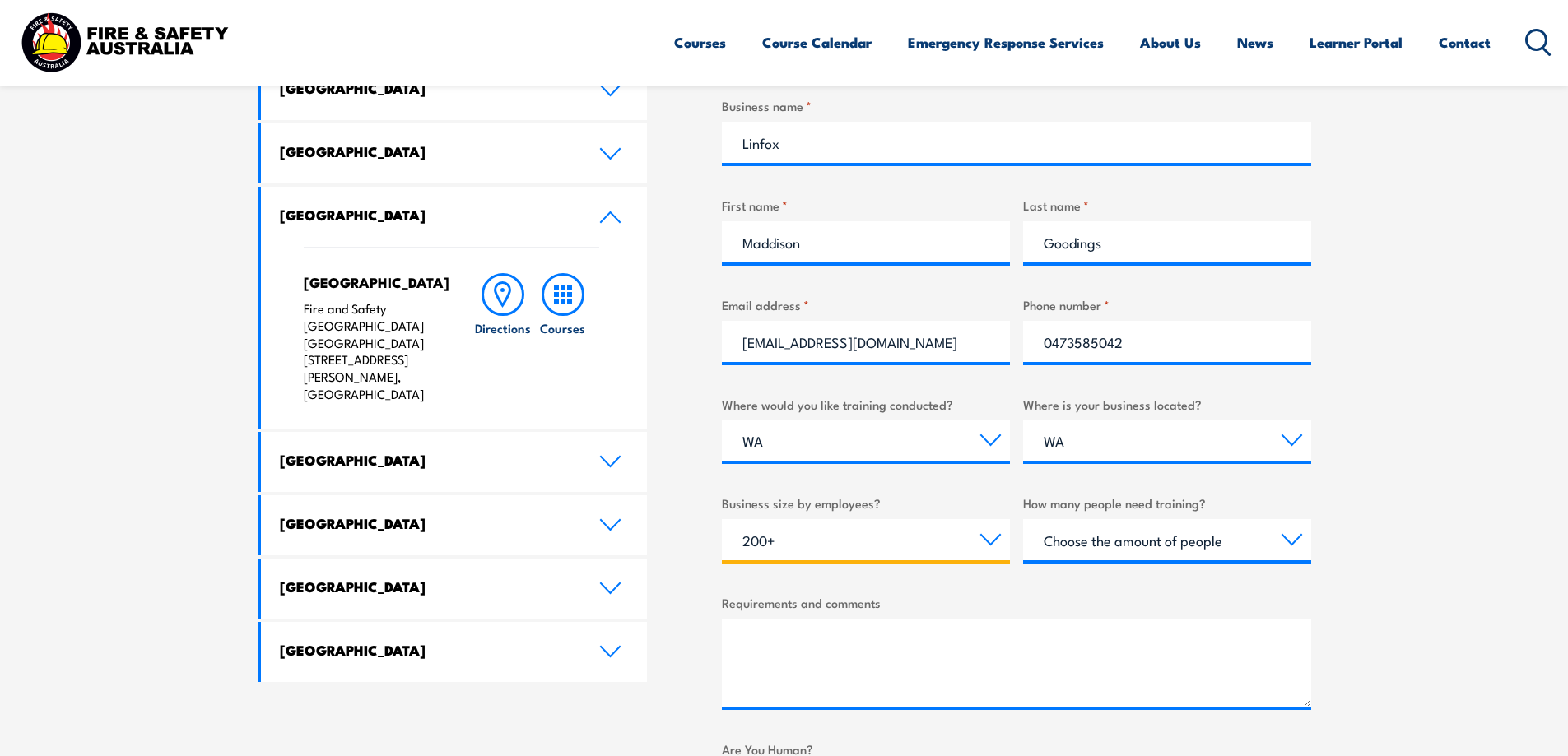
click at [895, 548] on select "Choose your business size 1 to 19 20 to 199 200+" at bounding box center [865, 540] width 288 height 41
click at [1494, 466] on section "Speak to a specialist call 1300 885 530 LOCATIONS NEAR YOU Victoria Mulgrave Fi…" at bounding box center [784, 379] width 1568 height 1133
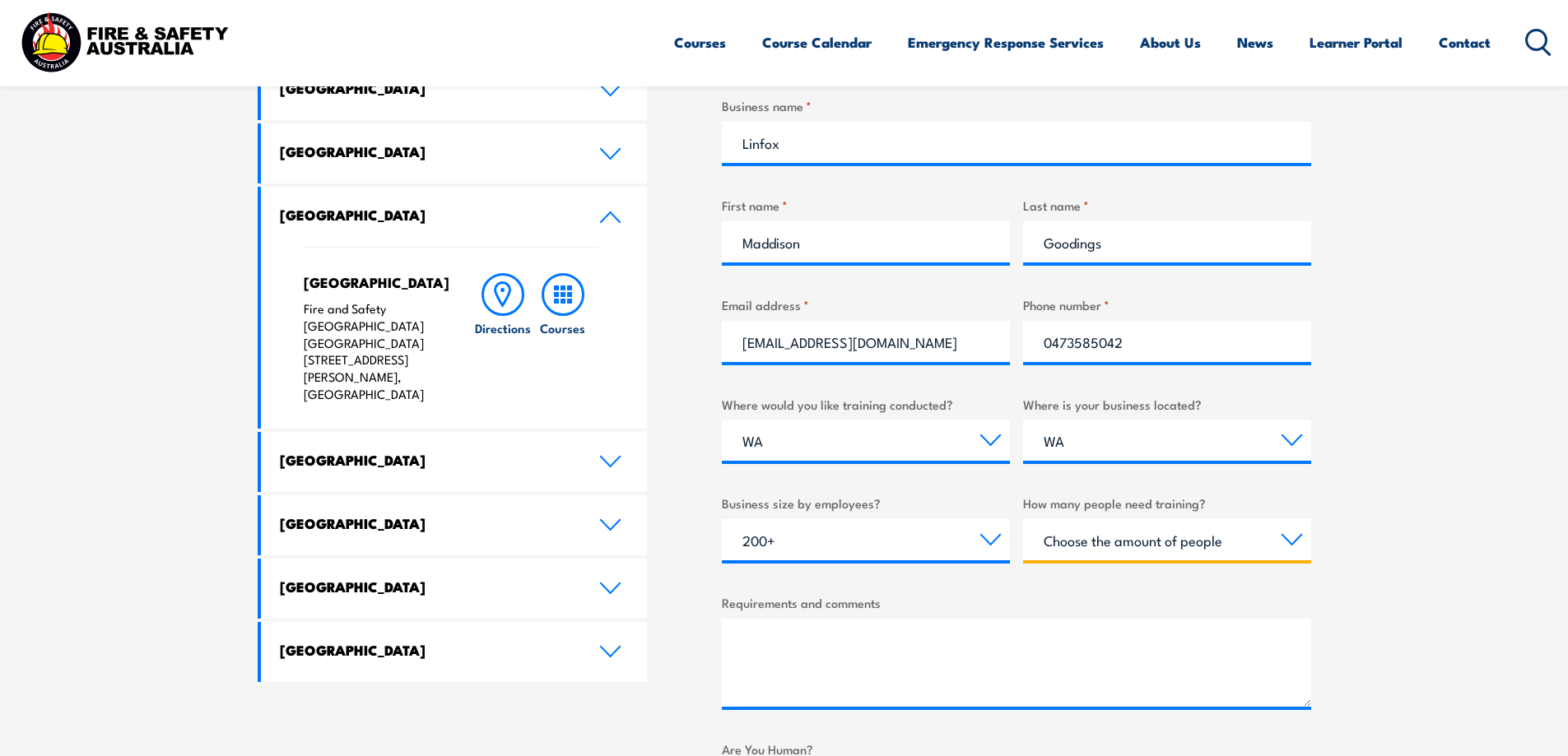
click at [1260, 537] on select "Choose the amount of people 1 to 4 5 to 19 20+" at bounding box center [1166, 540] width 288 height 41
select select "5 to 19"
click at [1023, 519] on select "Choose the amount of people 1 to 4 5 to 19 20+" at bounding box center [1166, 540] width 288 height 41
click at [1421, 530] on section "Speak to a specialist call 1300 885 530 LOCATIONS NEAR YOU Victoria Mulgrave Fi…" at bounding box center [784, 379] width 1568 height 1133
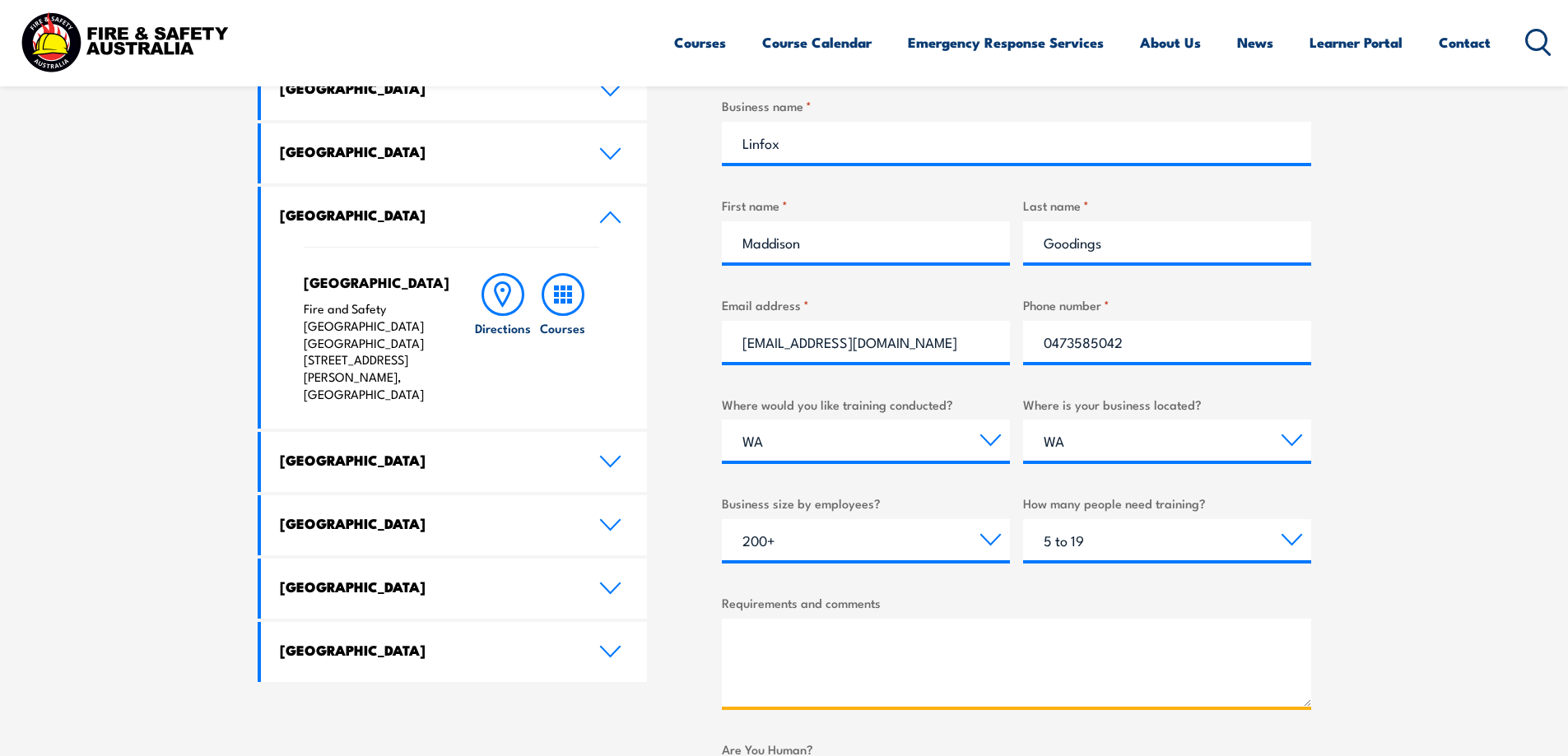
click at [1064, 643] on textarea "Requirements and comments" at bounding box center [1016, 662] width 589 height 88
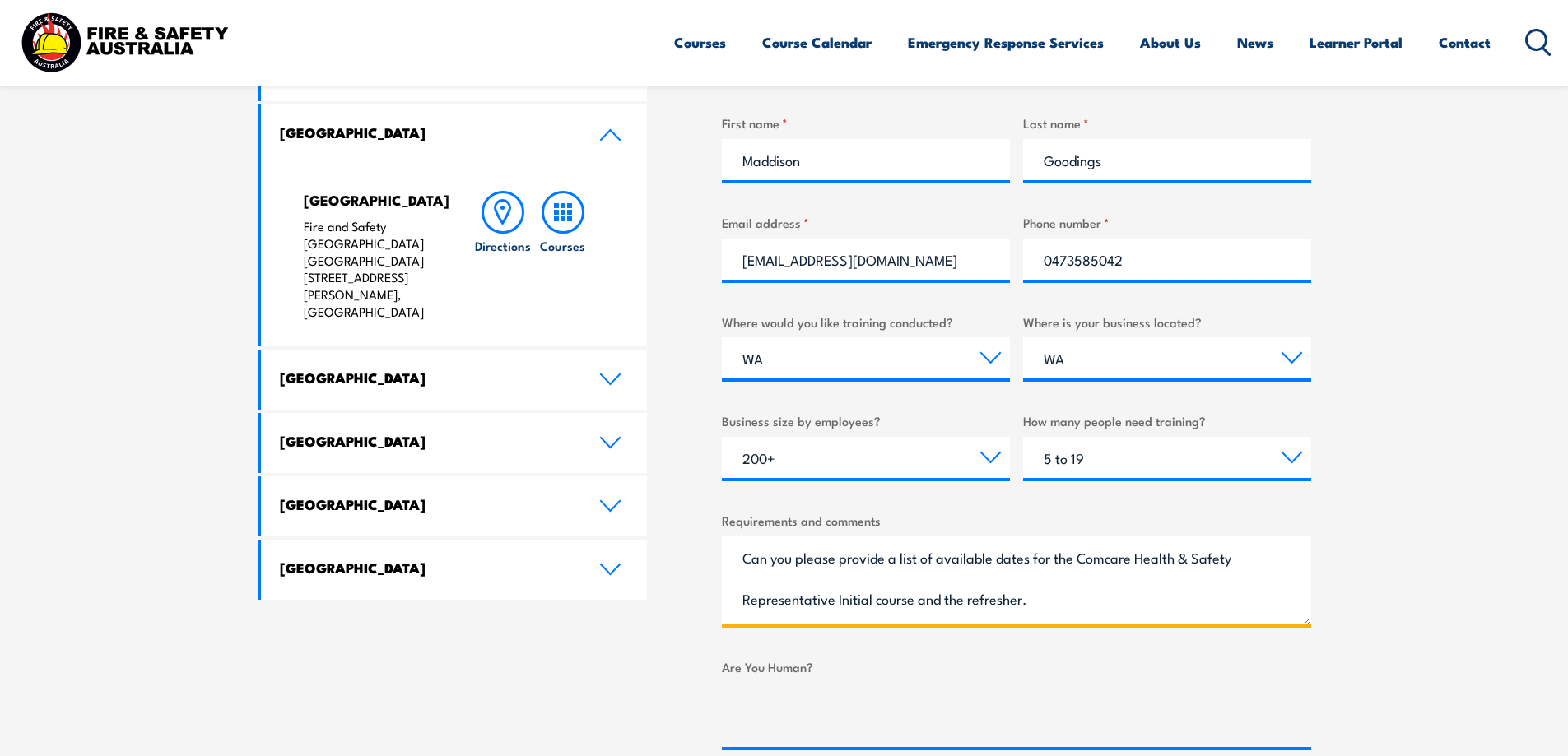
drag, startPoint x: 1115, startPoint y: 544, endPoint x: 1070, endPoint y: 609, distance: 79.1
click at [1064, 589] on textarea "Can you please provide a list of available dates for the Comcare Health & Safet…" at bounding box center [1016, 580] width 589 height 88
type textarea "Can you please provide a list of available dates for the Comcare Health & Safet…"
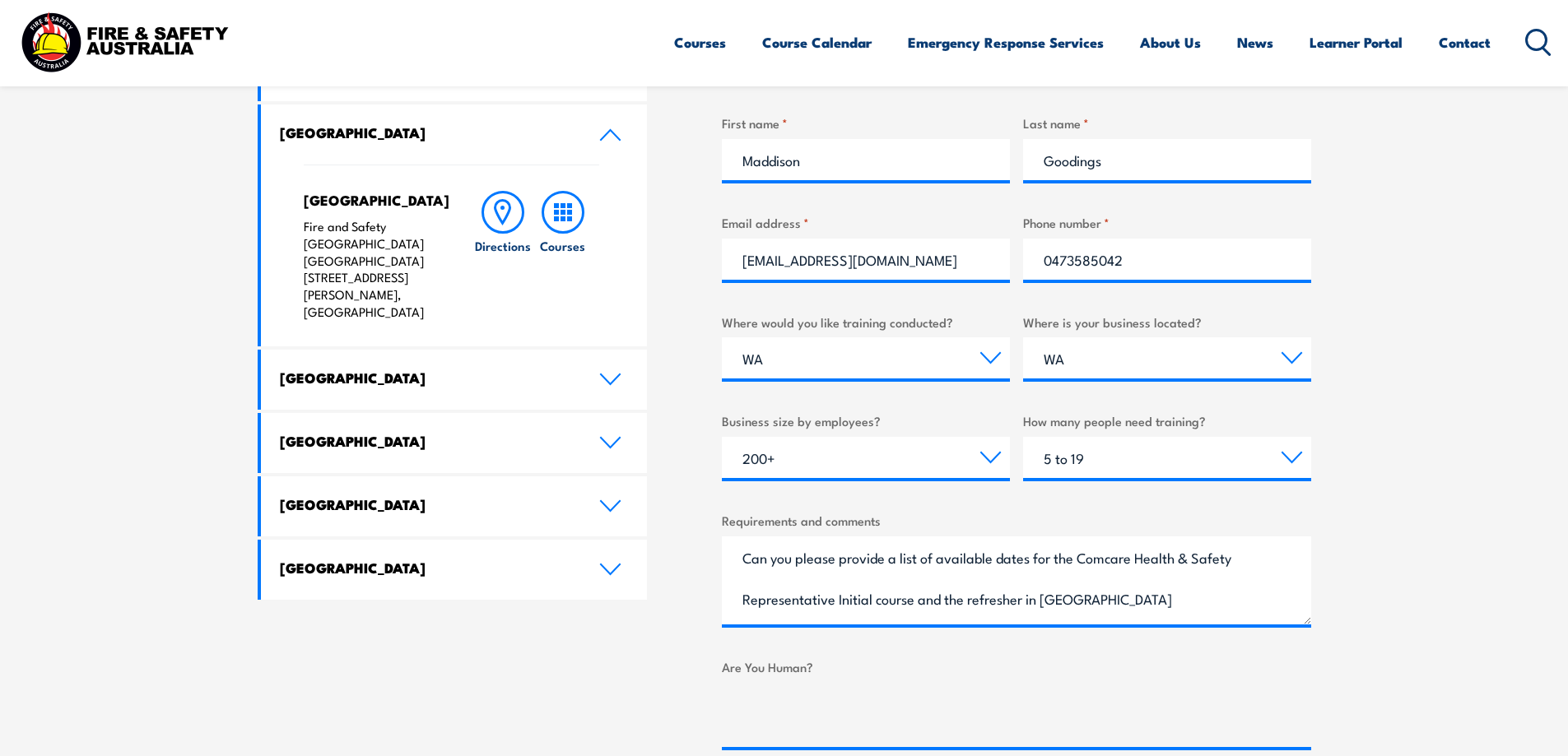
scroll to position [1152, 0]
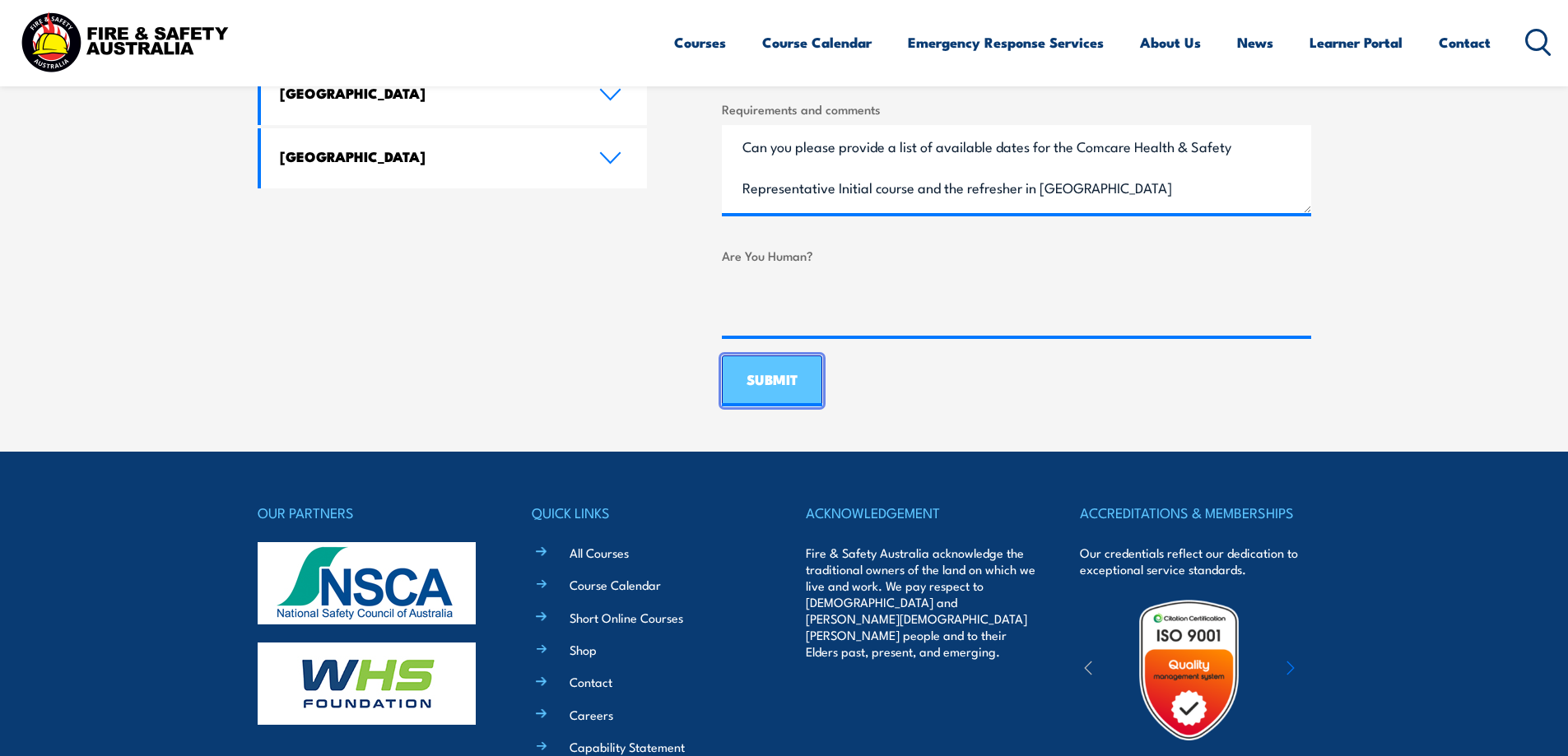
click at [770, 386] on input "SUBMIT" at bounding box center [771, 381] width 100 height 51
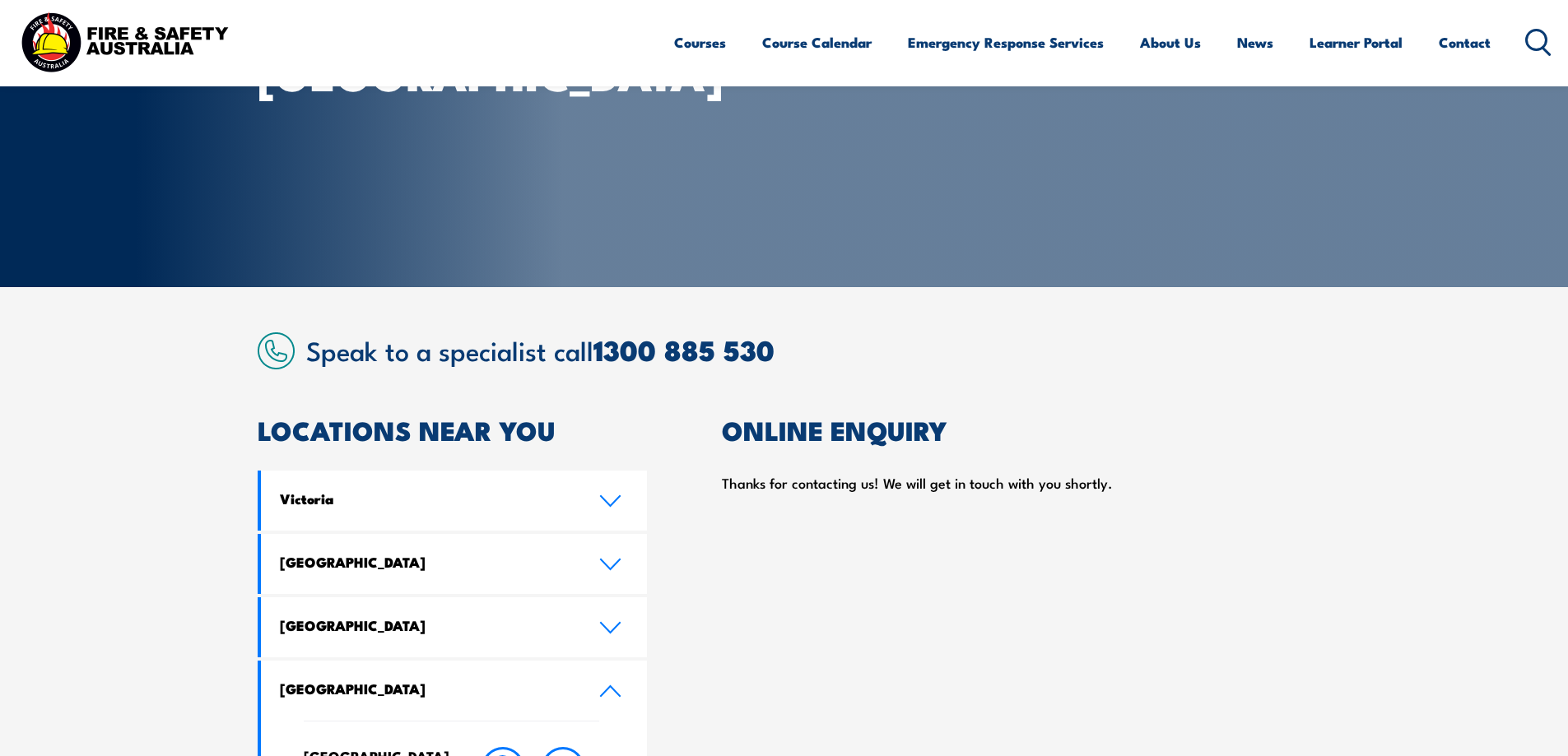
scroll to position [411, 0]
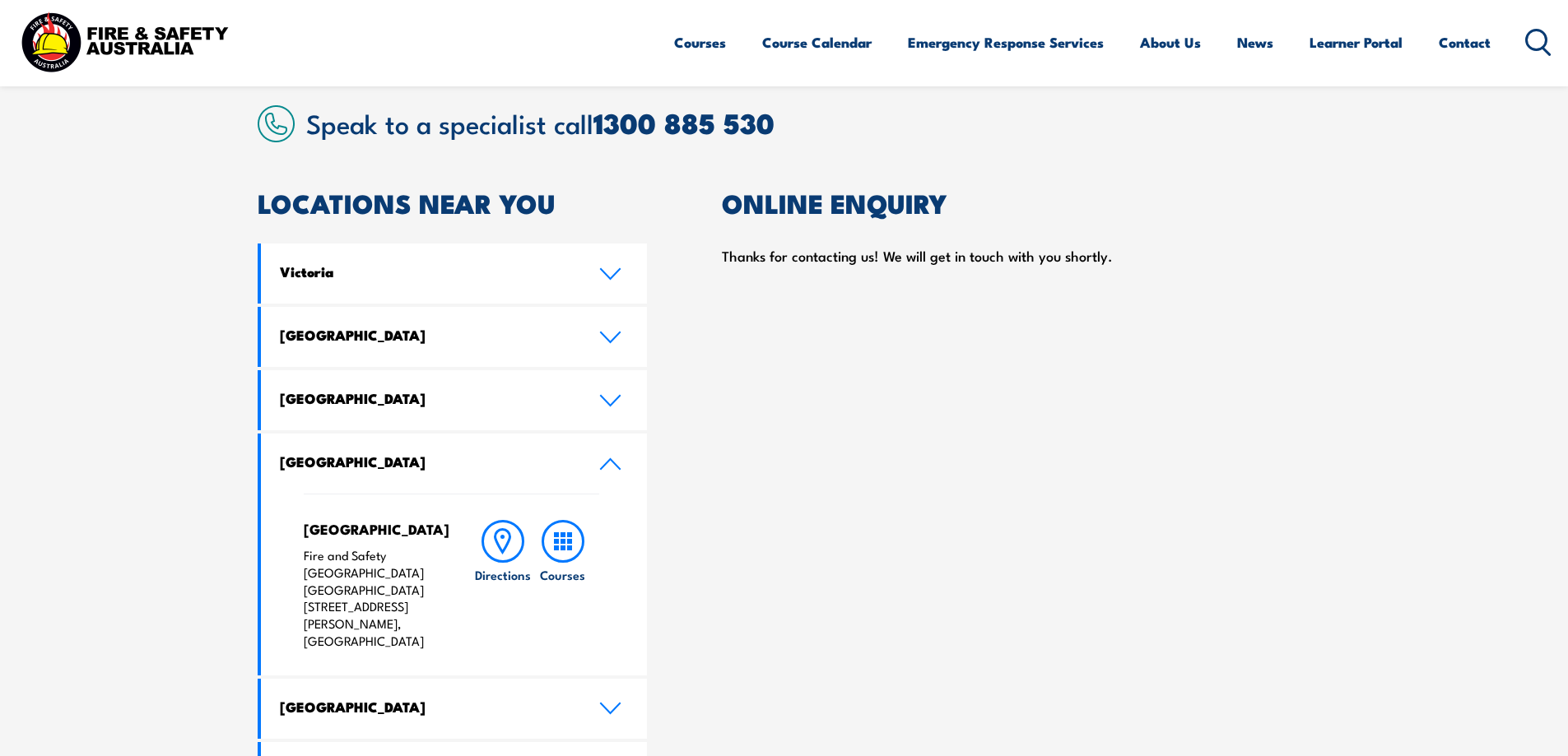
click at [1117, 247] on div "Thanks for contacting us! We will get in touch with you shortly." at bounding box center [1016, 256] width 589 height 25
